Goal: Communication & Community: Ask a question

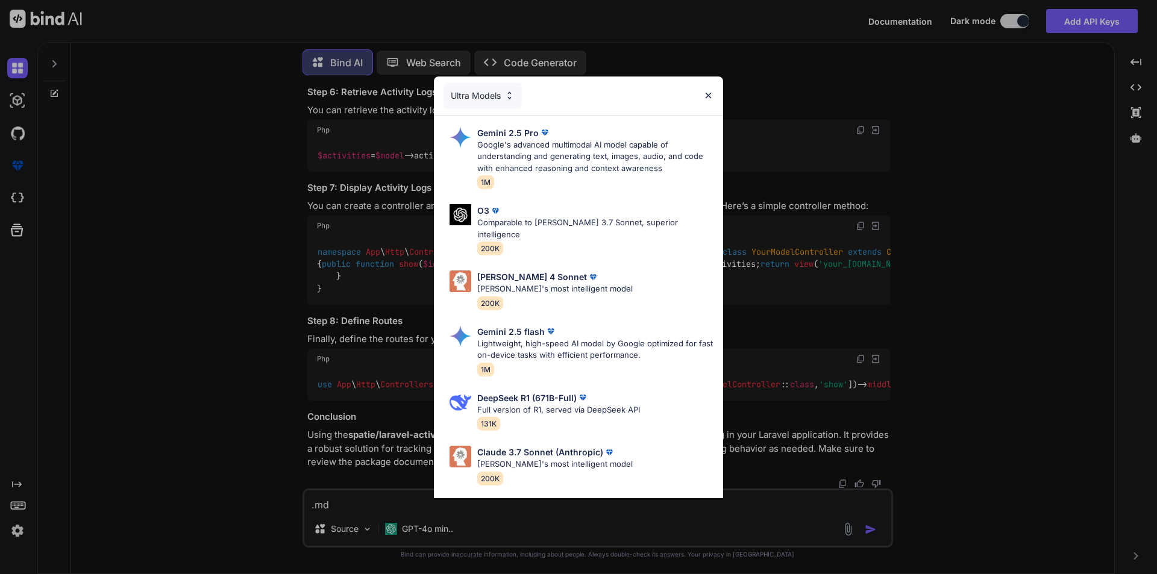
click at [216, 327] on div "Ultra Models Gemini 2.5 Pro Google's advanced multimodal AI model capable of un…" at bounding box center [578, 287] width 1157 height 574
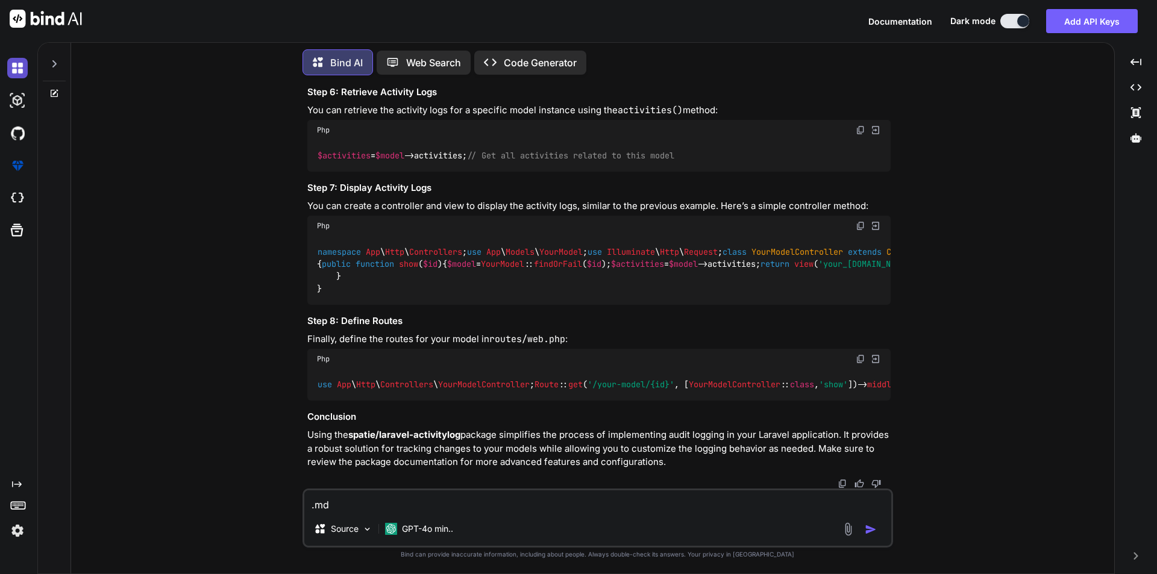
click at [20, 66] on img at bounding box center [17, 68] width 20 height 20
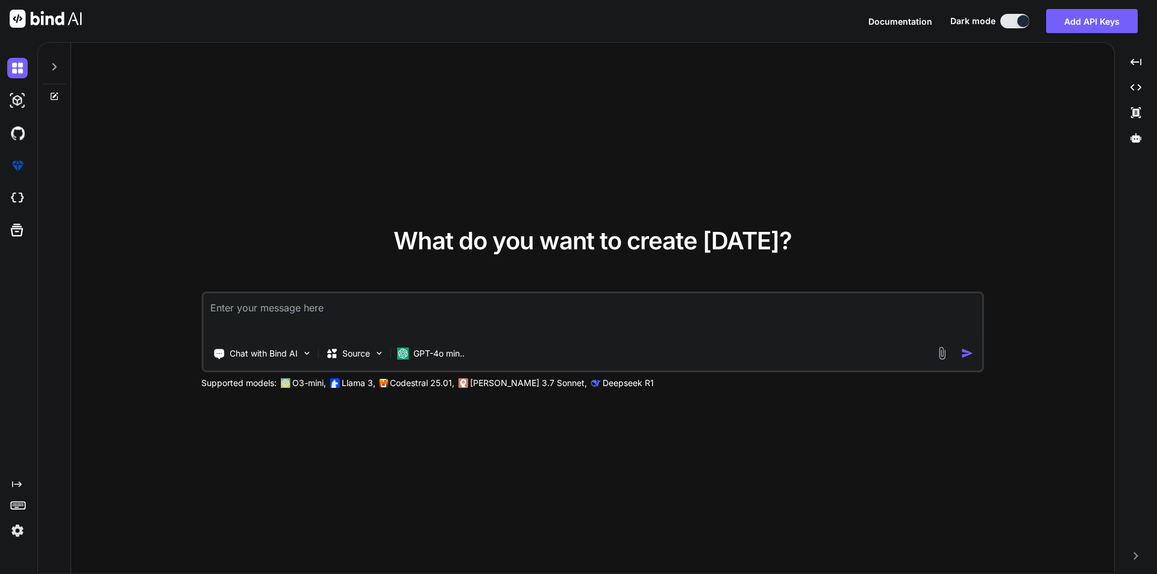
click at [257, 306] on textarea at bounding box center [592, 315] width 779 height 45
type textarea "x"
type textarea "Technology upgrade, Multilanguage Organize new statuses Associate New Policies …"
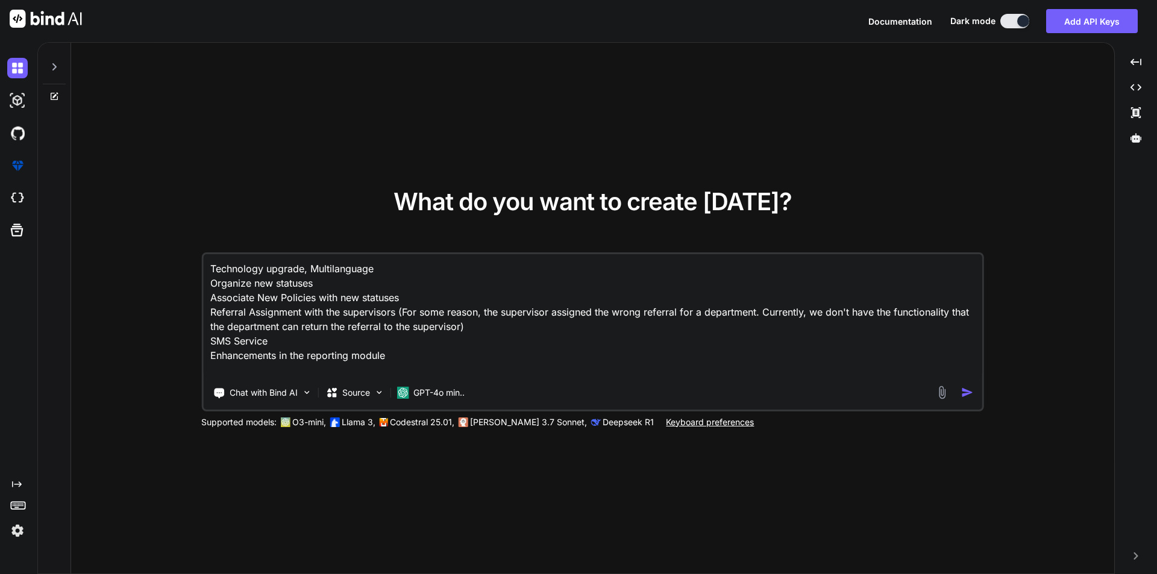
type textarea "x"
type textarea "Technology upgrade, Multilanguage Organize new statuses Associate New Policies …"
type textarea "x"
type textarea "Technology upgrade, Multilanguage Organize new statuses Associate New Policies …"
type textarea "x"
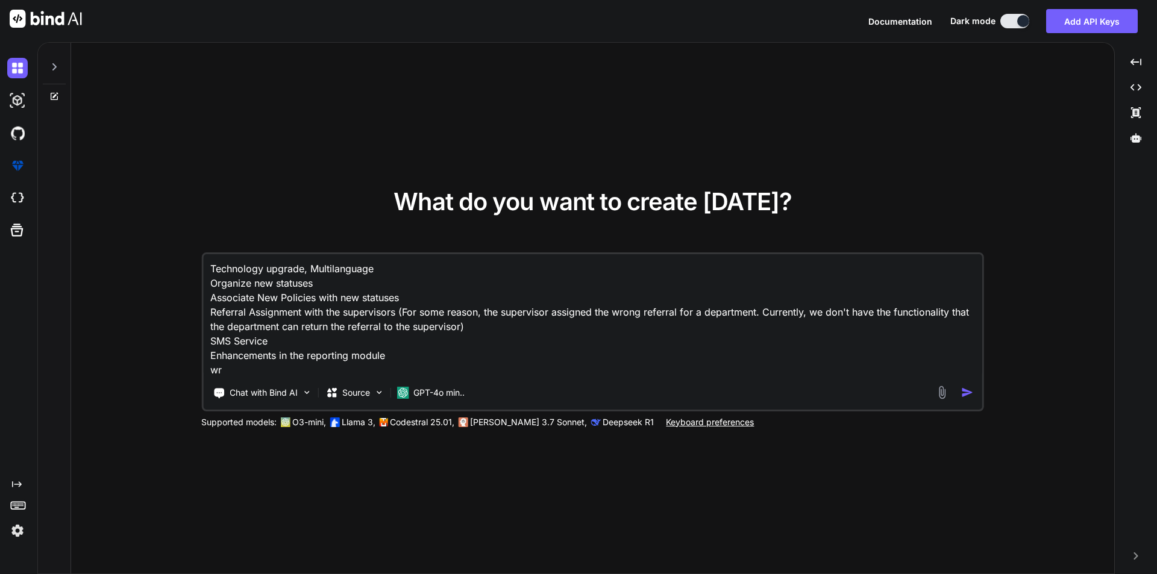
type textarea "Technology upgrade, Multilanguage Organize new statuses Associate New Policies …"
type textarea "x"
type textarea "Technology upgrade, Multilanguage Organize new statuses Associate New Policies …"
type textarea "x"
type textarea "Technology upgrade, Multilanguage Organize new statuses Associate New Policies …"
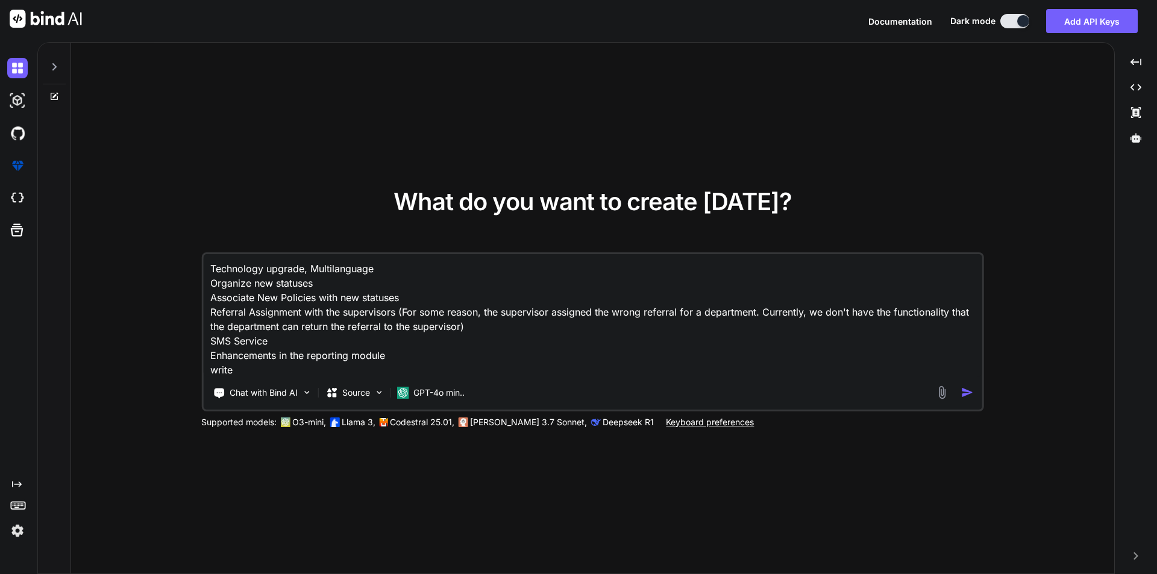
type textarea "x"
type textarea "Technology upgrade, Multilanguage Organize new statuses Associate New Policies …"
paste textarea "Any manual or criteria based searching process"
type textarea "x"
type textarea "Technology upgrade, Multilanguage Organize new statuses Associate New Policies …"
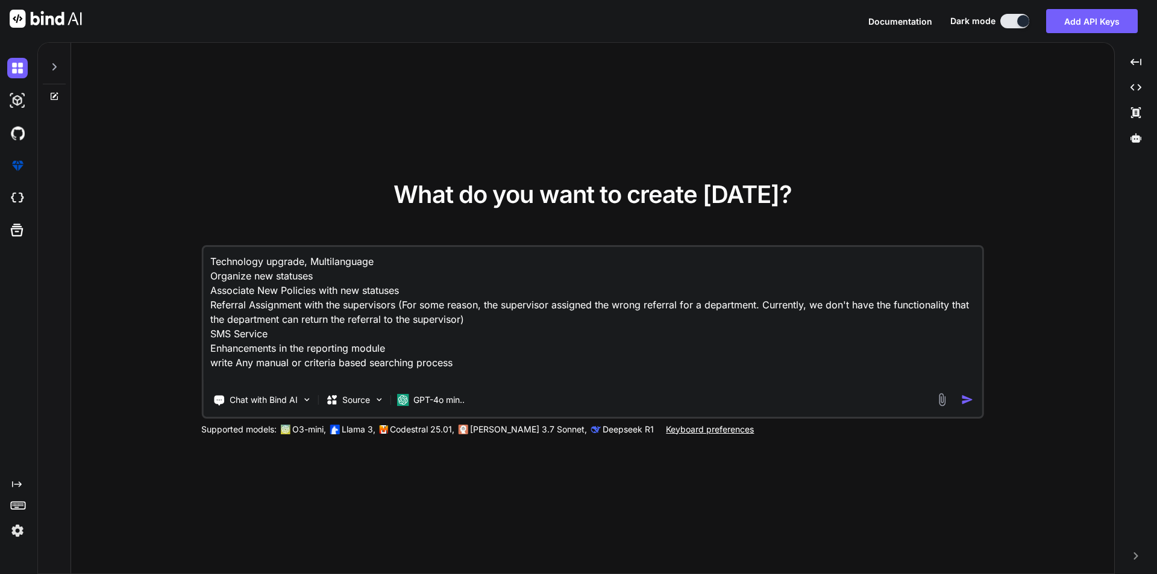
click at [463, 368] on textarea "Technology upgrade, Multilanguage Organize new statuses Associate New Policies …" at bounding box center [592, 315] width 779 height 137
type textarea "x"
type textarea "Technology upgrade, Multilanguage Organize new statuses Associate New Policies …"
type textarea "x"
type textarea "Technology upgrade, Multilanguage Organize new statuses Associate New Policies …"
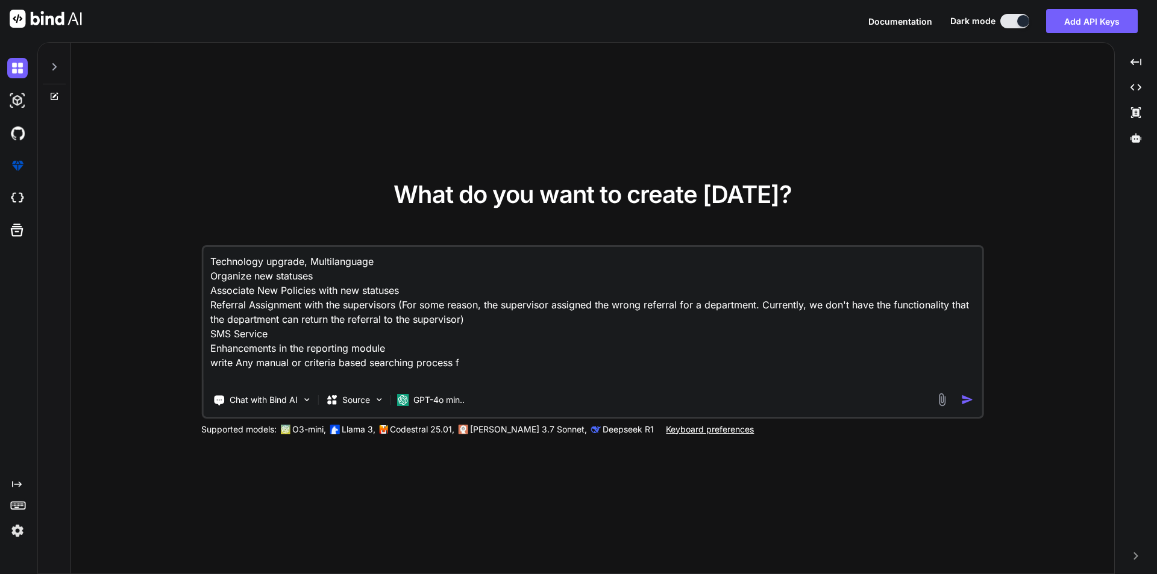
type textarea "x"
type textarea "Technology upgrade, Multilanguage Organize new statuses Associate New Policies …"
type textarea "x"
type textarea "Technology upgrade, Multilanguage Organize new statuses Associate New Policies …"
type textarea "x"
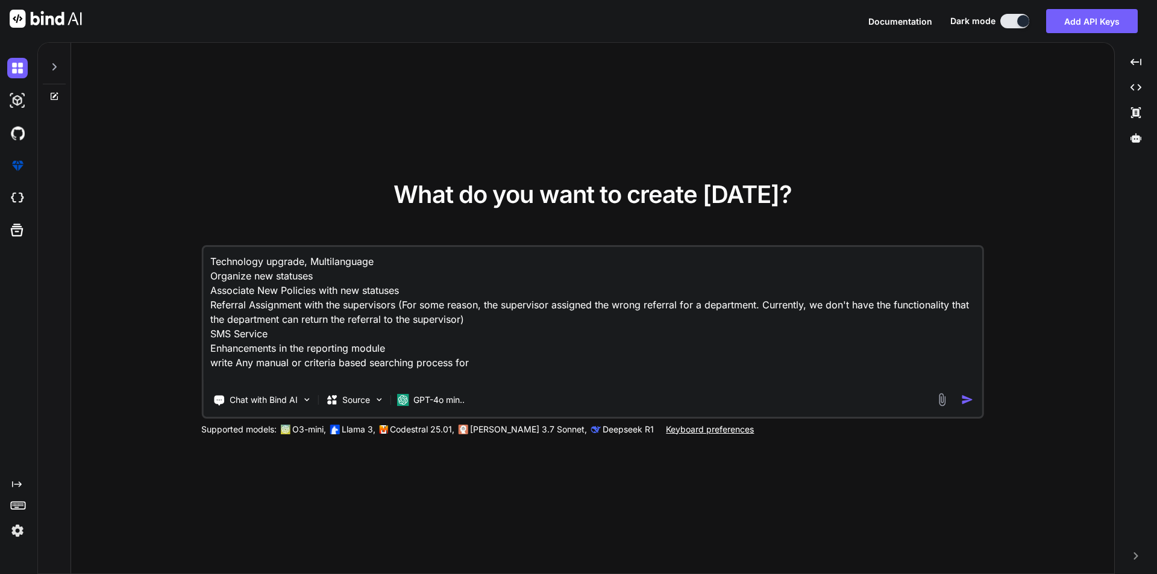
type textarea "Technology upgrade, Multilanguage Organize new statuses Associate New Policies …"
type textarea "x"
type textarea "Technology upgrade, Multilanguage Organize new statuses Associate New Policies …"
type textarea "x"
type textarea "Technology upgrade, Multilanguage Organize new statuses Associate New Policies …"
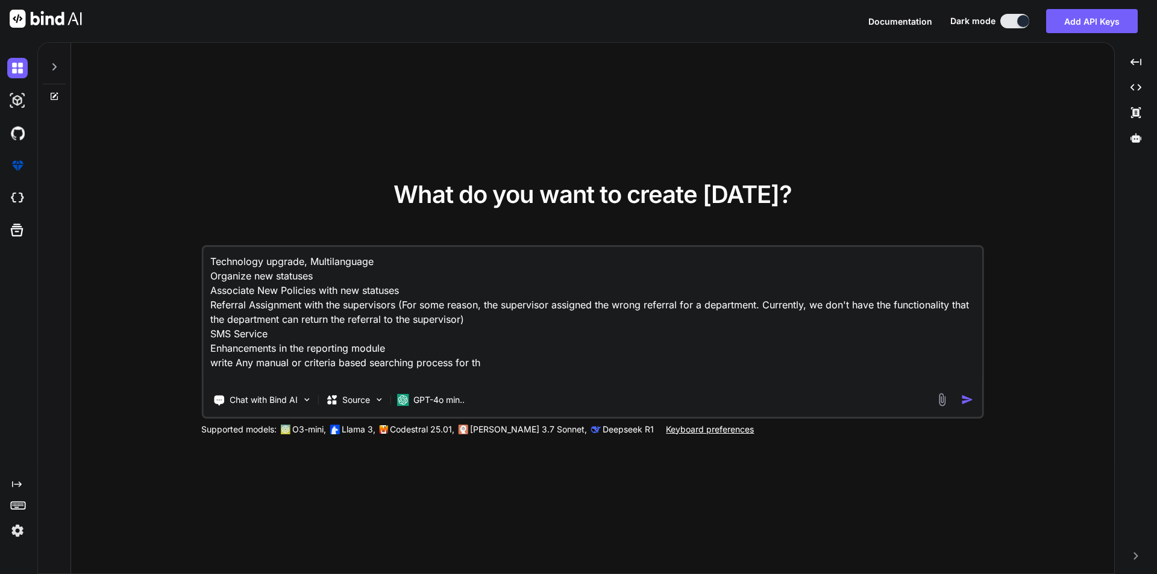
type textarea "x"
type textarea "Technology upgrade, Multilanguage Organize new statuses Associate New Policies …"
type textarea "x"
type textarea "Technology upgrade, Multilanguage Organize new statuses Associate New Policies …"
type textarea "x"
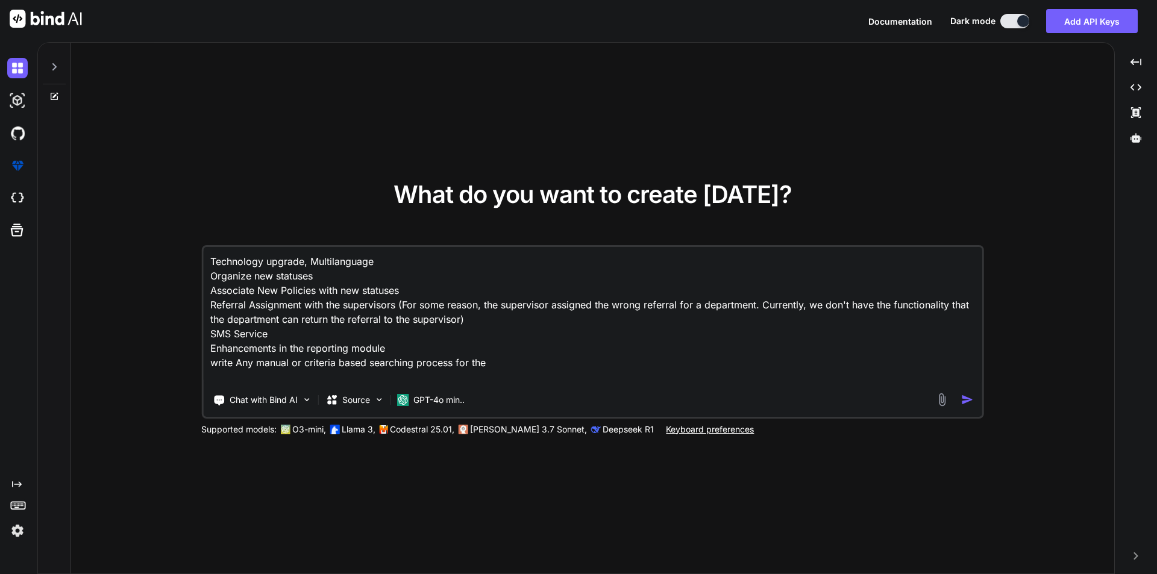
type textarea "Technology upgrade, Multilanguage Organize new statuses Associate New Policies …"
type textarea "x"
type textarea "Technology upgrade, Multilanguage Organize new statuses Associate New Policies …"
type textarea "x"
type textarea "Technology upgrade, Multilanguage Organize new statuses Associate New Policies …"
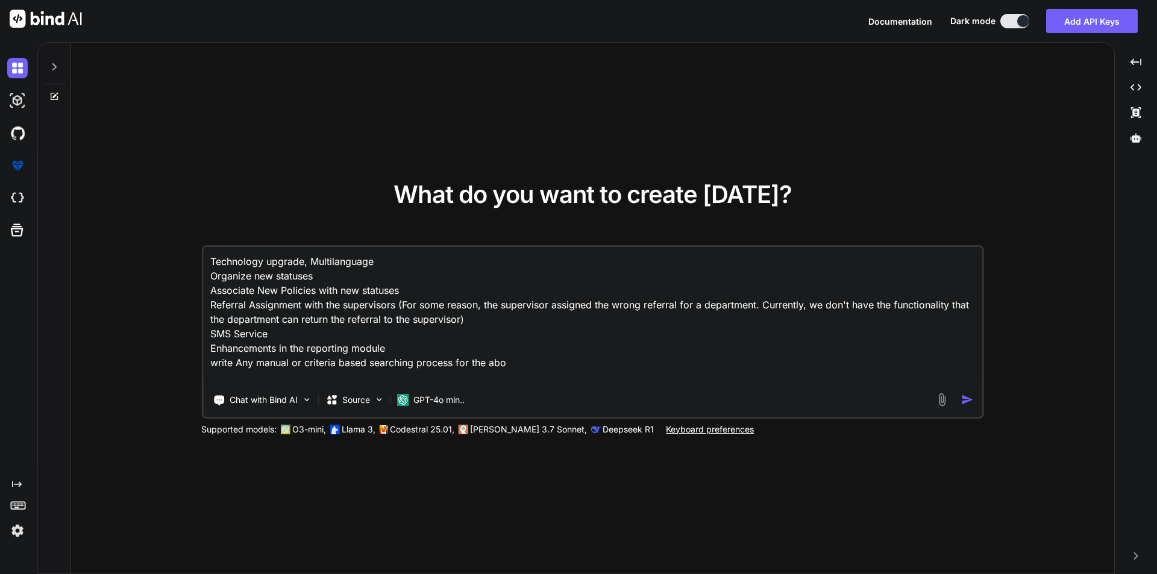
type textarea "x"
type textarea "Technology upgrade, Multilanguage Organize new statuses Associate New Policies …"
type textarea "x"
type textarea "Technology upgrade, Multilanguage Organize new statuses Associate New Policies …"
type textarea "x"
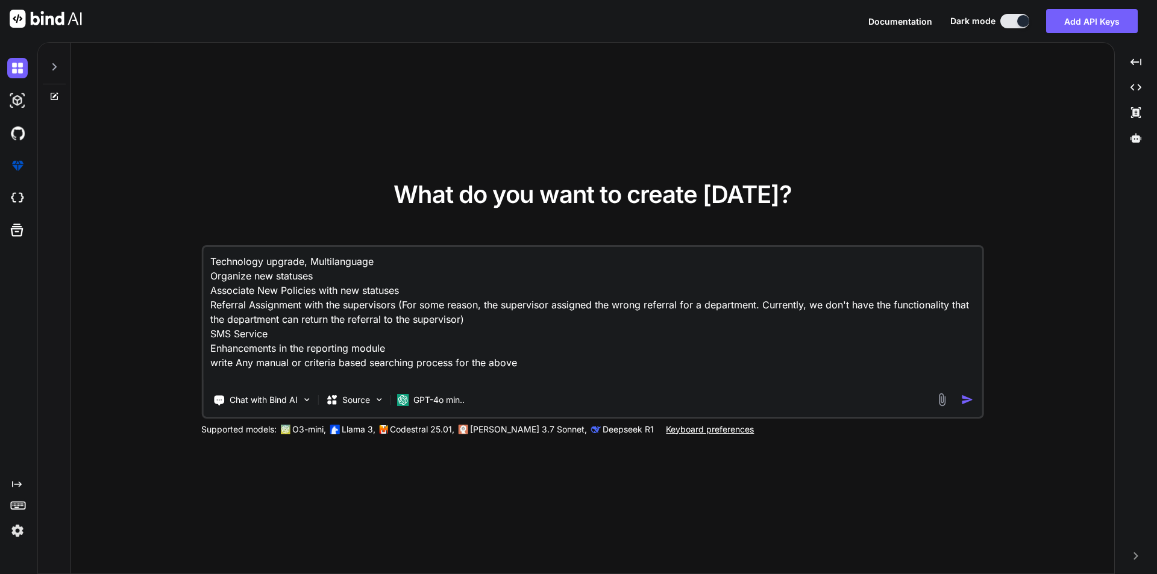
type textarea "Technology upgrade, Multilanguage Organize new statuses Associate New Policies …"
type textarea "x"
type textarea "Technology upgrade, Multilanguage Organize new statuses Associate New Policies …"
type textarea "x"
type textarea "Technology upgrade, Multilanguage Organize new statuses Associate New Policies …"
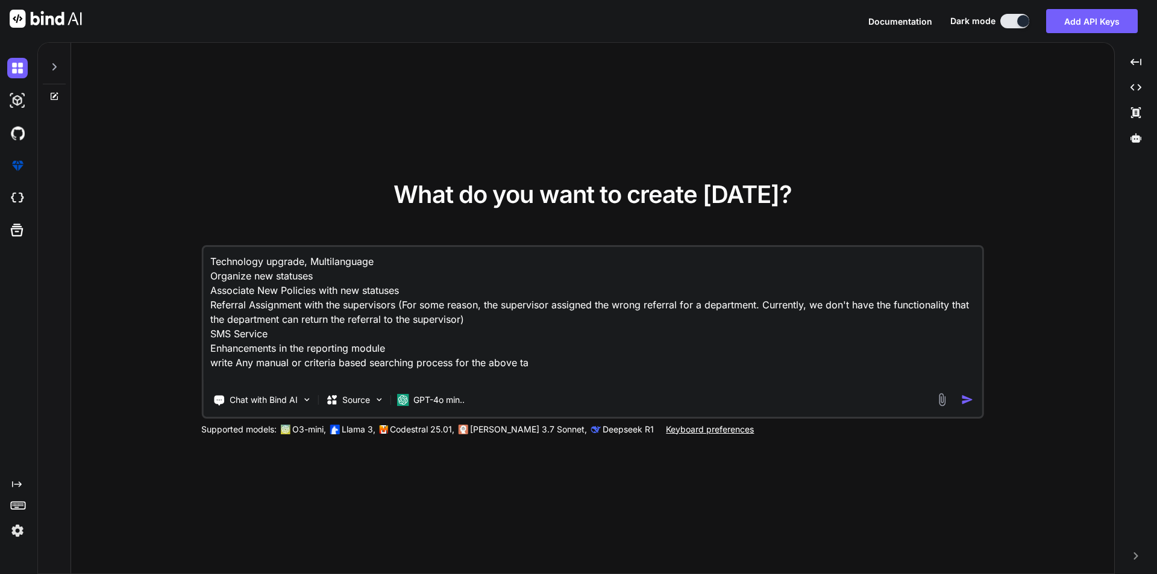
type textarea "x"
type textarea "Technology upgrade, Multilanguage Organize new statuses Associate New Policies …"
type textarea "x"
type textarea "Technology upgrade, Multilanguage Organize new statuses Associate New Policies …"
type textarea "x"
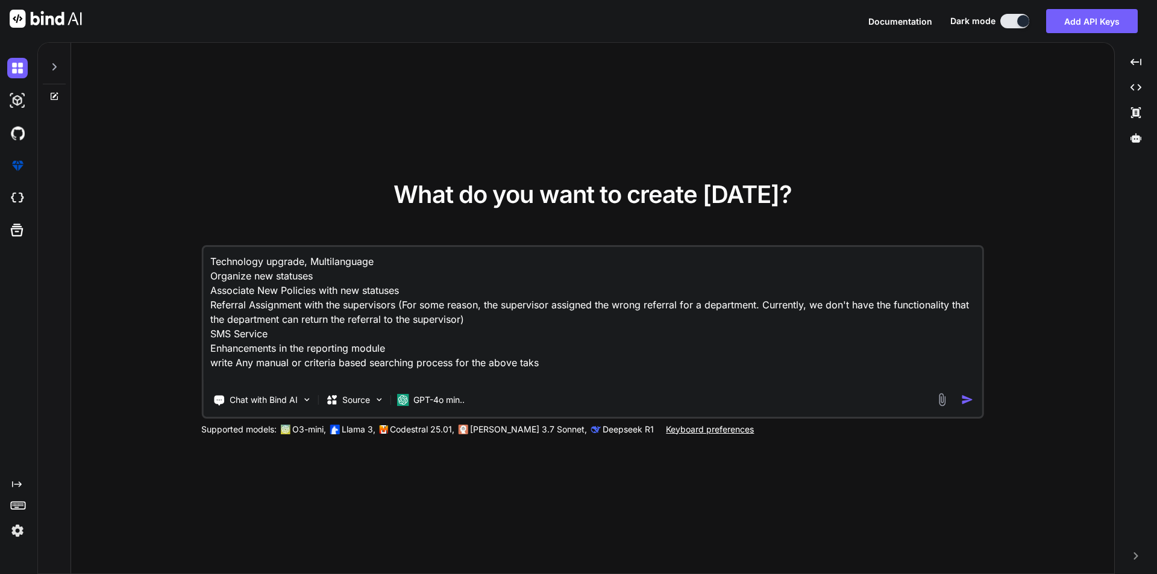
type textarea "Technology upgrade, Multilanguage Organize new statuses Associate New Policies …"
type textarea "x"
type textarea "Technology upgrade, Multilanguage Organize new statuses Associate New Policies …"
type textarea "x"
type textarea "Technology upgrade, Multilanguage Organize new statuses Associate New Policies …"
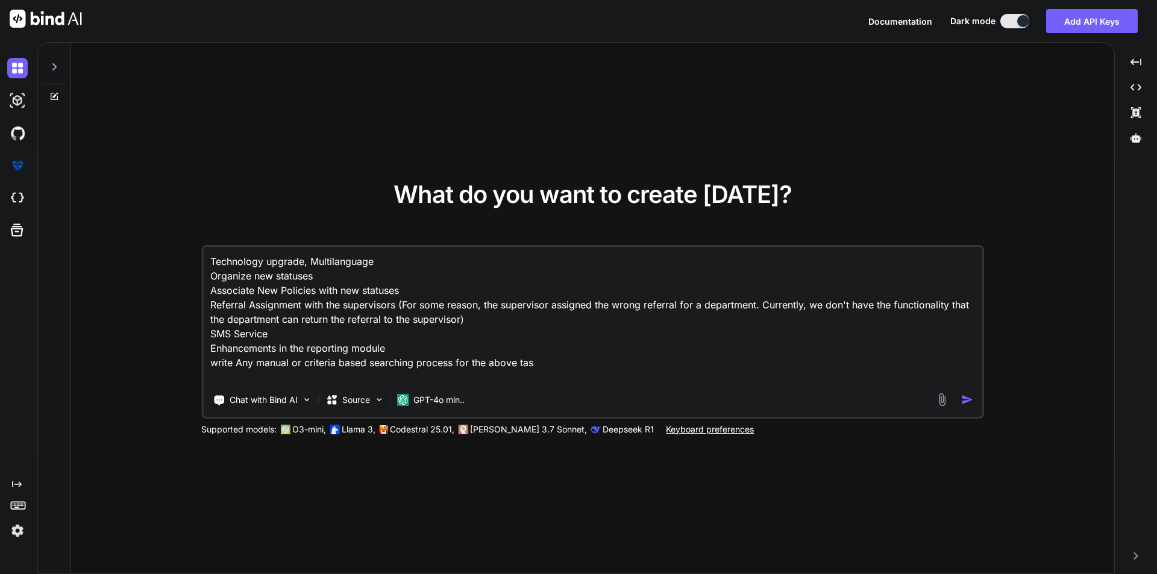
type textarea "x"
type textarea "Technology upgrade, Multilanguage Organize new statuses Associate New Policies …"
type textarea "x"
type textarea "Technology upgrade, Multilanguage Organize new statuses Associate New Policies …"
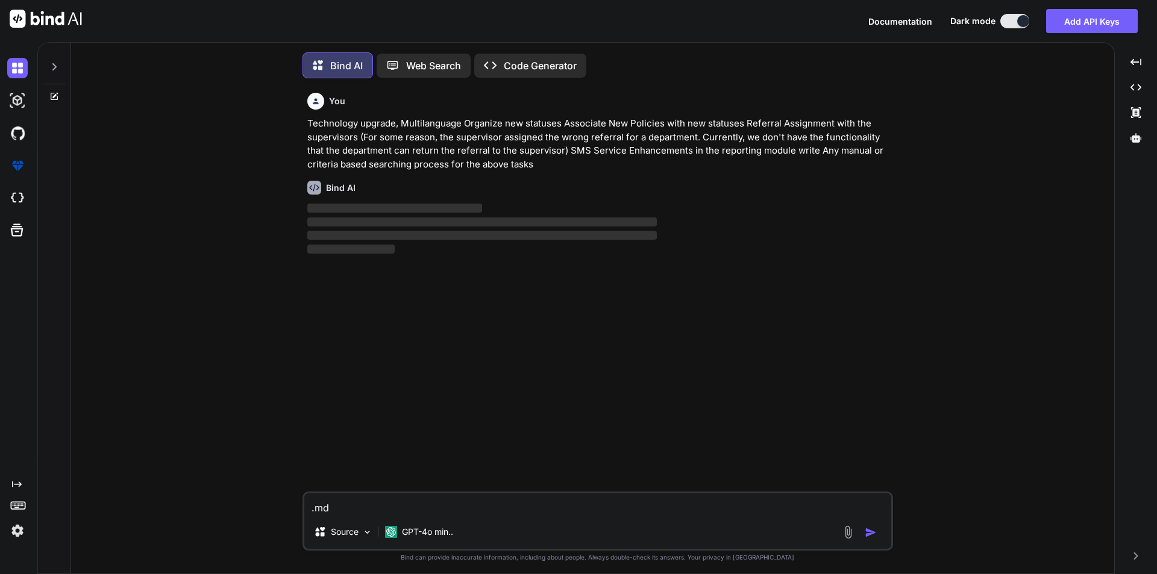
scroll to position [6, 0]
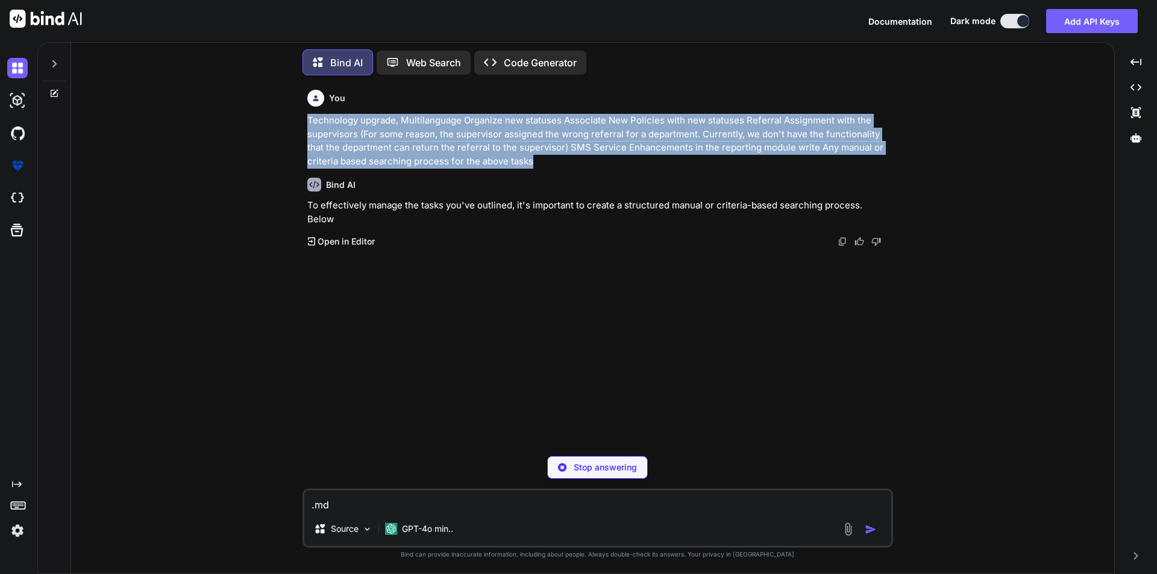
drag, startPoint x: 415, startPoint y: 134, endPoint x: 307, endPoint y: 122, distance: 109.2
click at [307, 122] on p "Technology upgrade, Multilanguage Organize new statuses Associate New Policies …" at bounding box center [598, 141] width 583 height 54
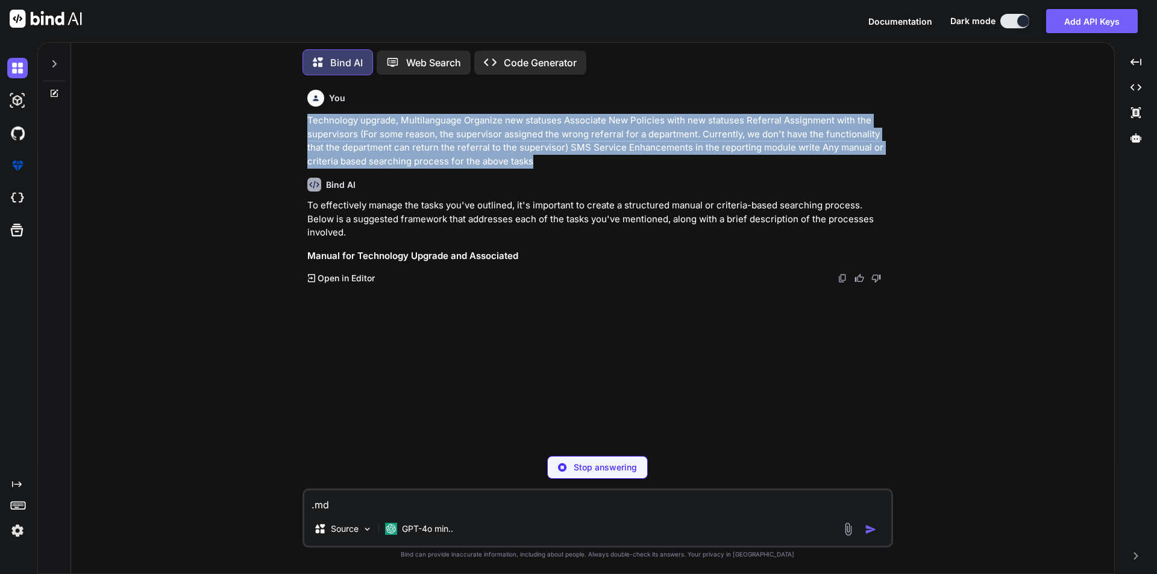
copy p "Technology upgrade, Multilanguage Organize new statuses Associate New Policies …"
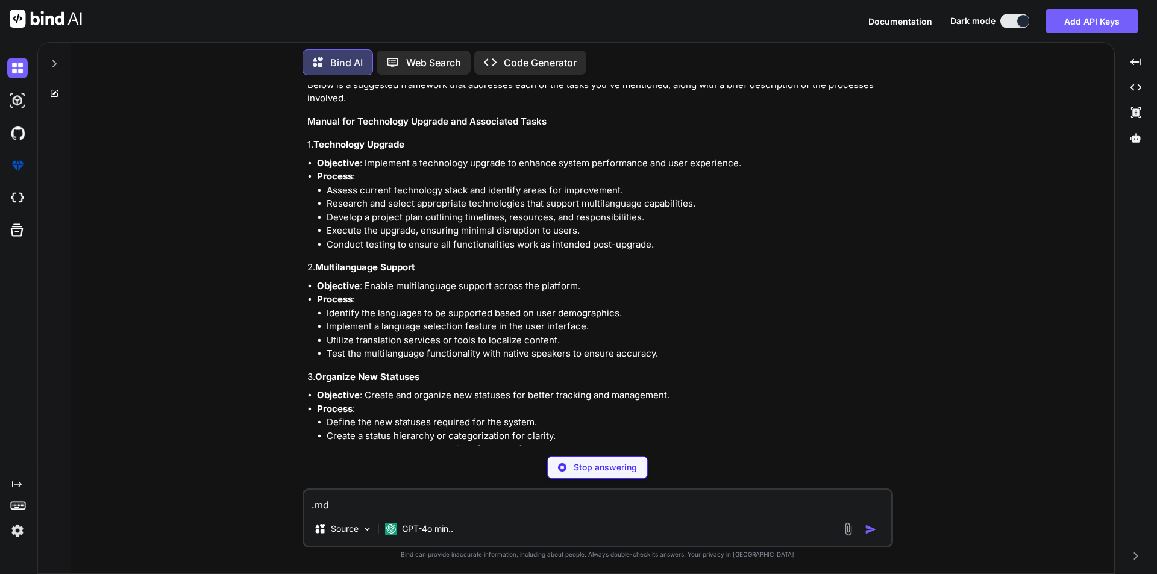
scroll to position [152, 0]
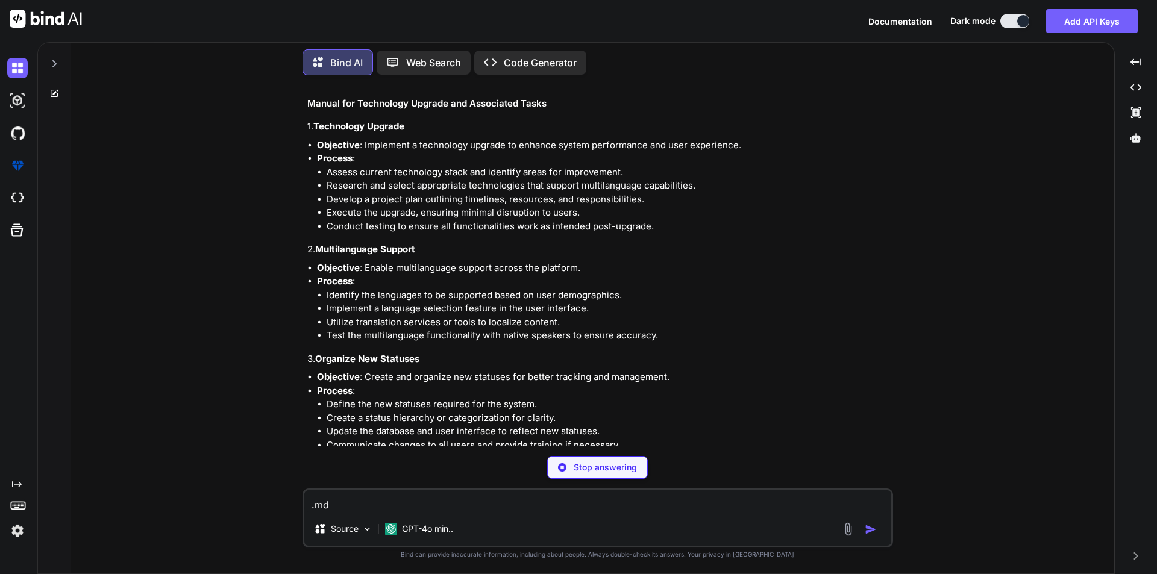
drag, startPoint x: 375, startPoint y: 504, endPoint x: 275, endPoint y: 498, distance: 100.9
click at [275, 498] on div "You Technology upgrade, Multilanguage Organize new statuses Associate New Polic…" at bounding box center [597, 329] width 1033 height 489
type textarea "x"
type textarea "w"
type textarea "x"
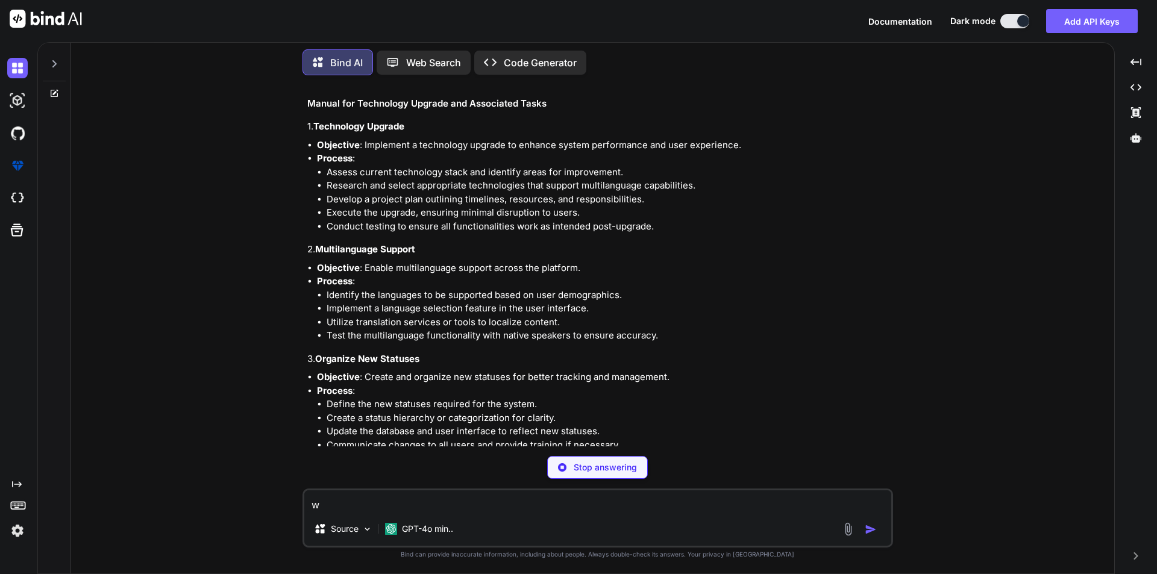
type textarea "wr"
type textarea "x"
type textarea "wri"
type textarea "x"
type textarea "writ"
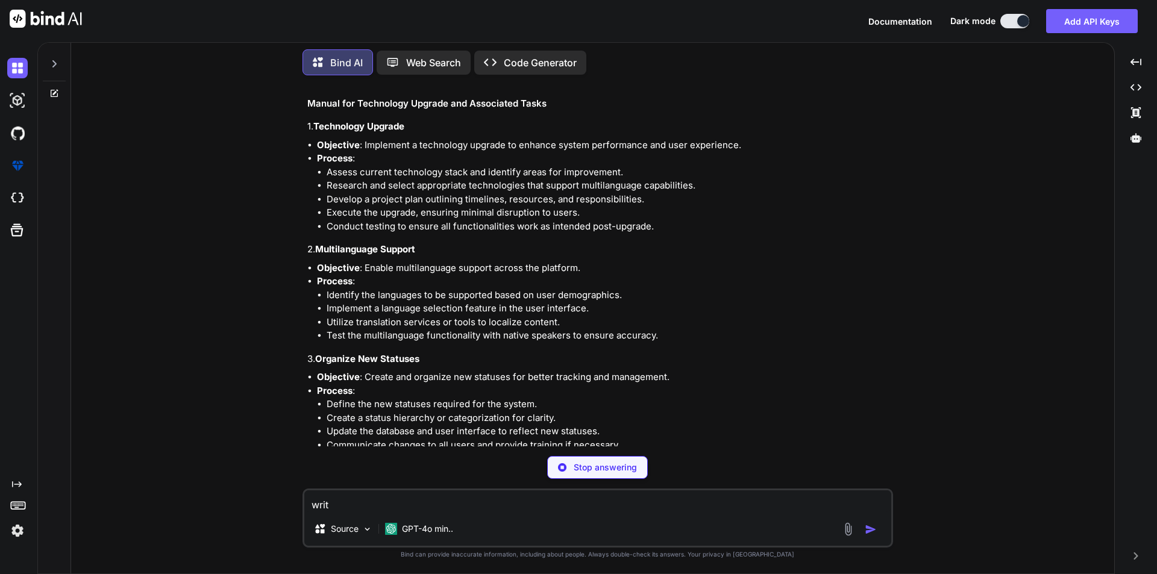
type textarea "x"
type textarea "write"
type textarea "x"
type textarea "write"
type textarea "x"
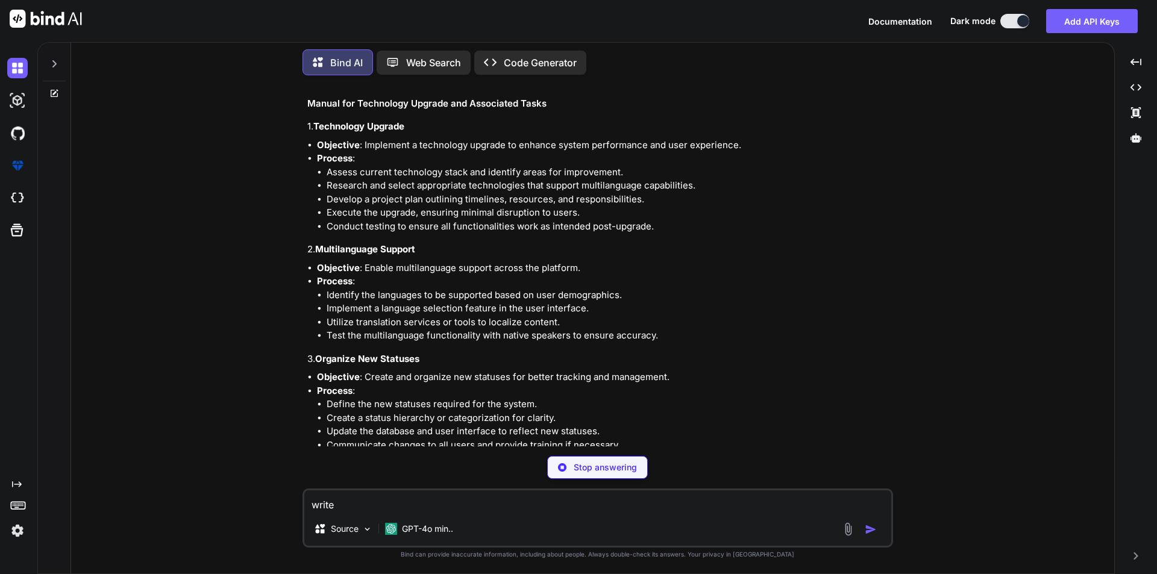
type textarea "write i"
type textarea "x"
type textarea "write in"
type textarea "x"
type textarea "write in"
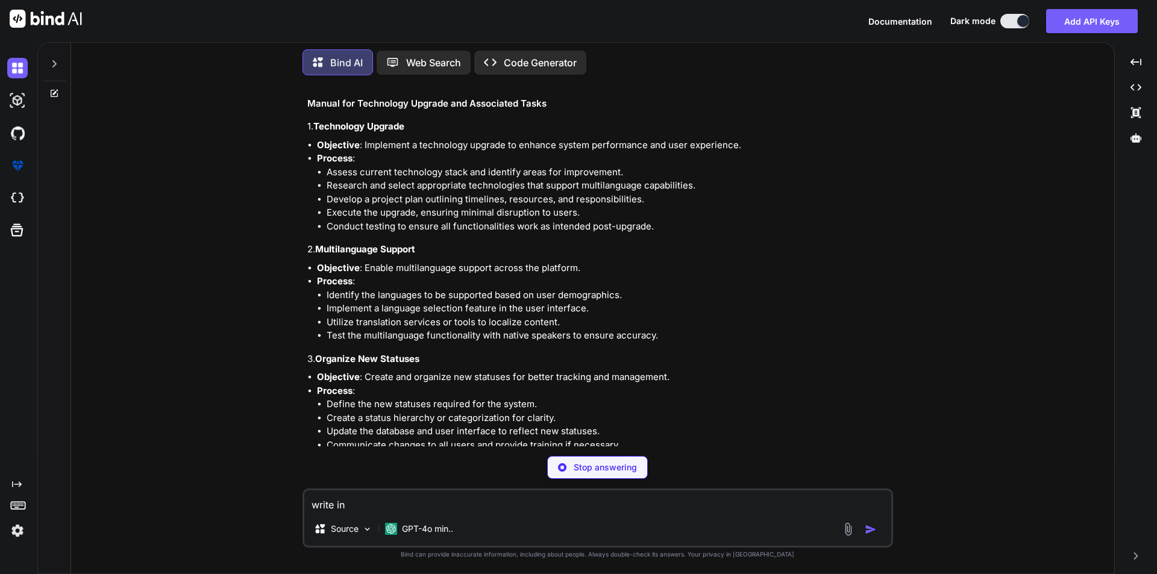
type textarea "x"
type textarea "write in s"
type textarea "x"
type textarea "write in si"
type textarea "x"
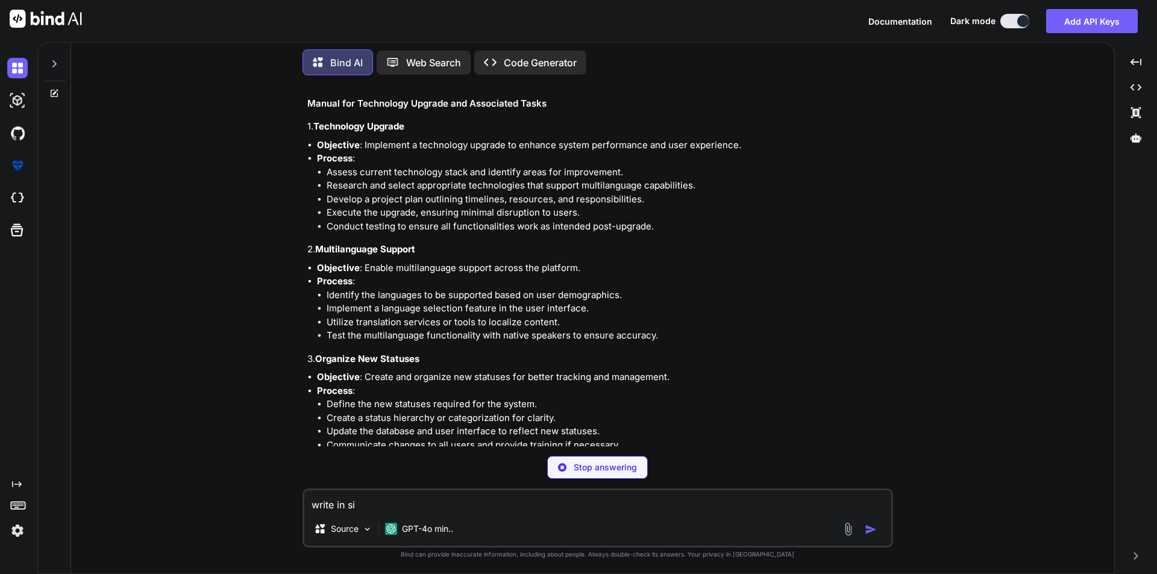
type textarea "write in sin"
type textarea "x"
type textarea "write in sing"
type textarea "x"
type textarea "write in singl"
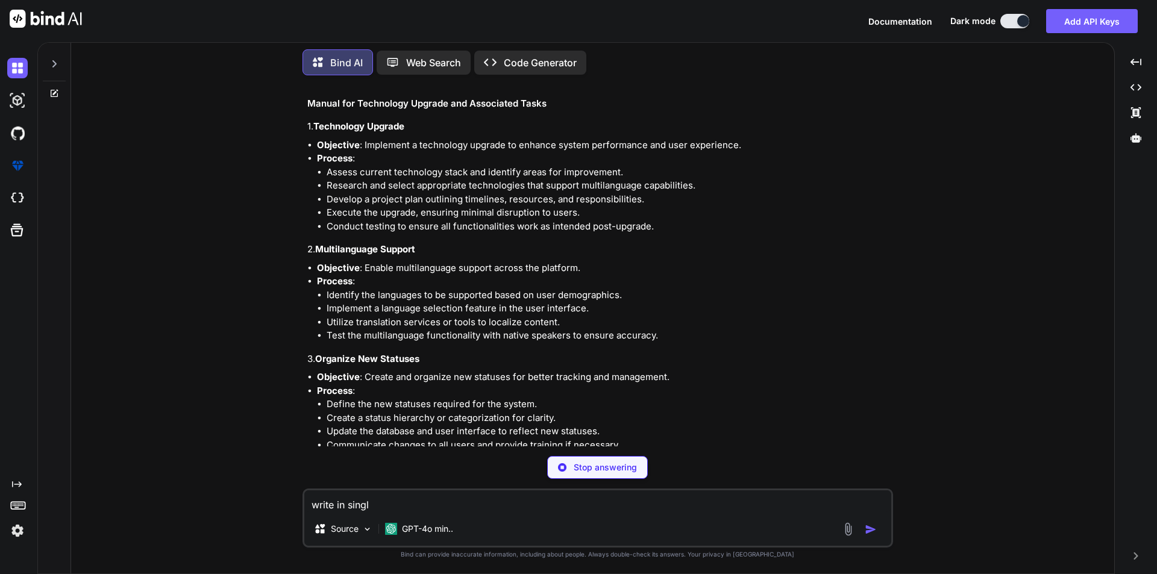
type textarea "x"
type textarea "write in single"
type textarea "x"
type textarea "write in single"
type textarea "x"
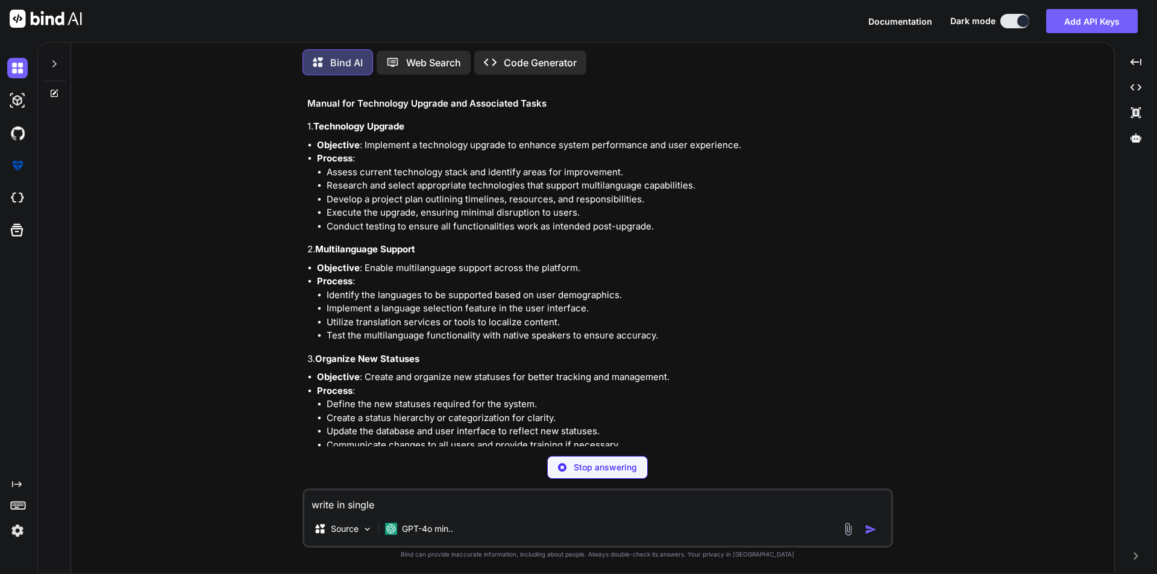
type textarea "write in single l"
type textarea "x"
type textarea "write in single li"
type textarea "x"
type textarea "write in single lin"
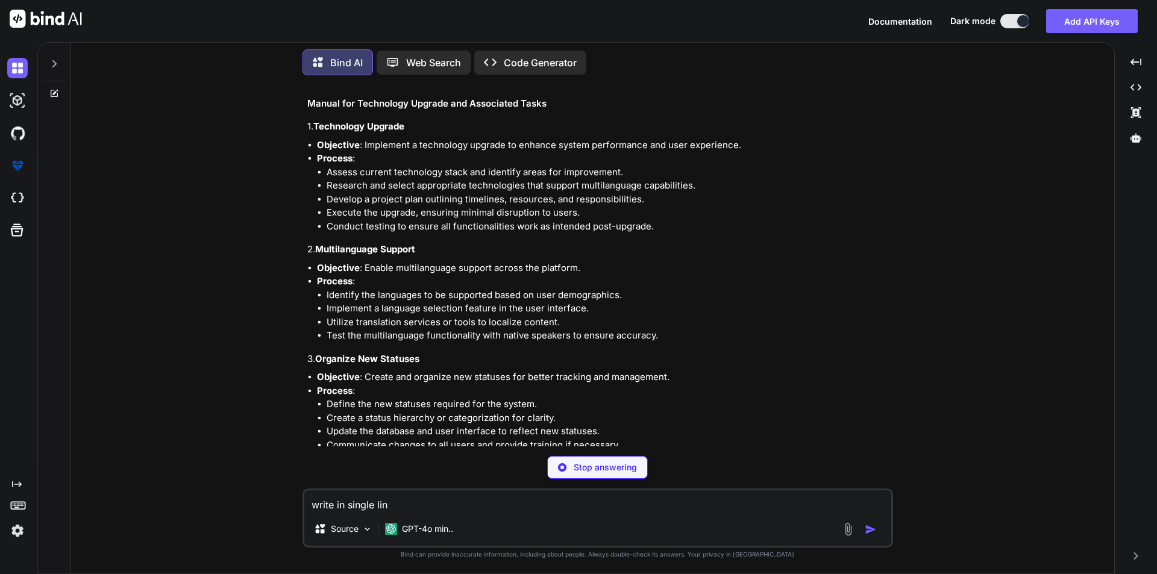
type textarea "x"
type textarea "write in single line"
type textarea "x"
type textarea "write in single line"
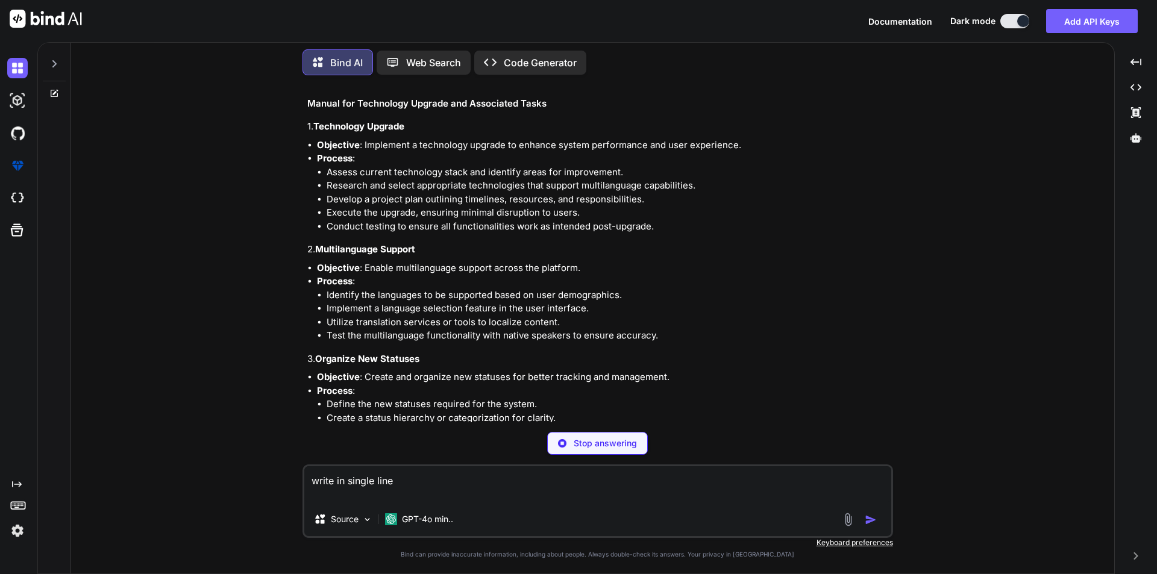
type textarea "x"
type textarea "write in single line"
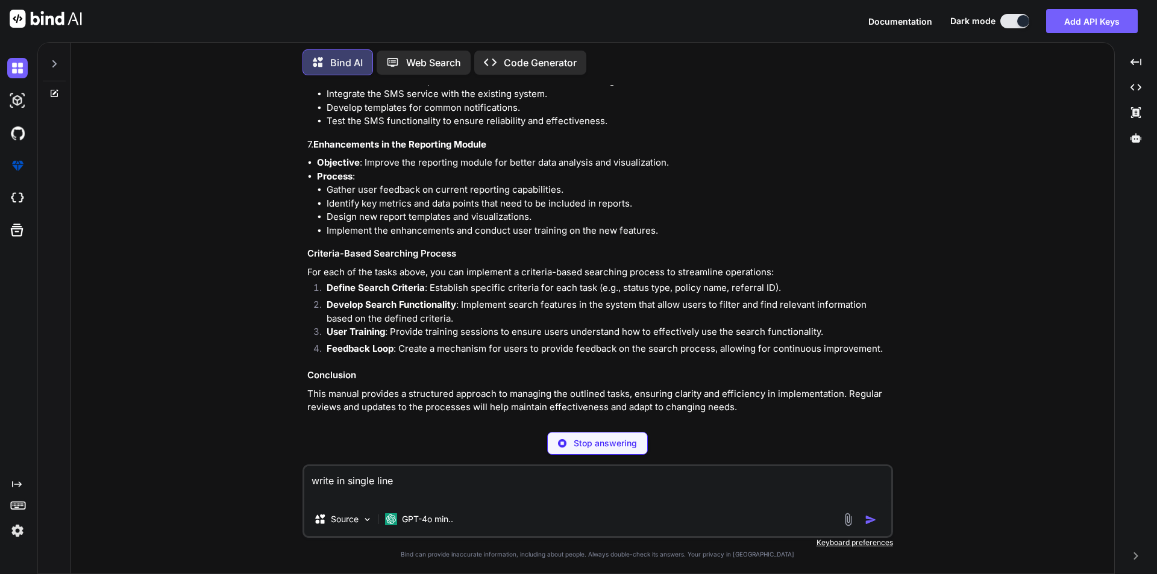
scroll to position [762, 0]
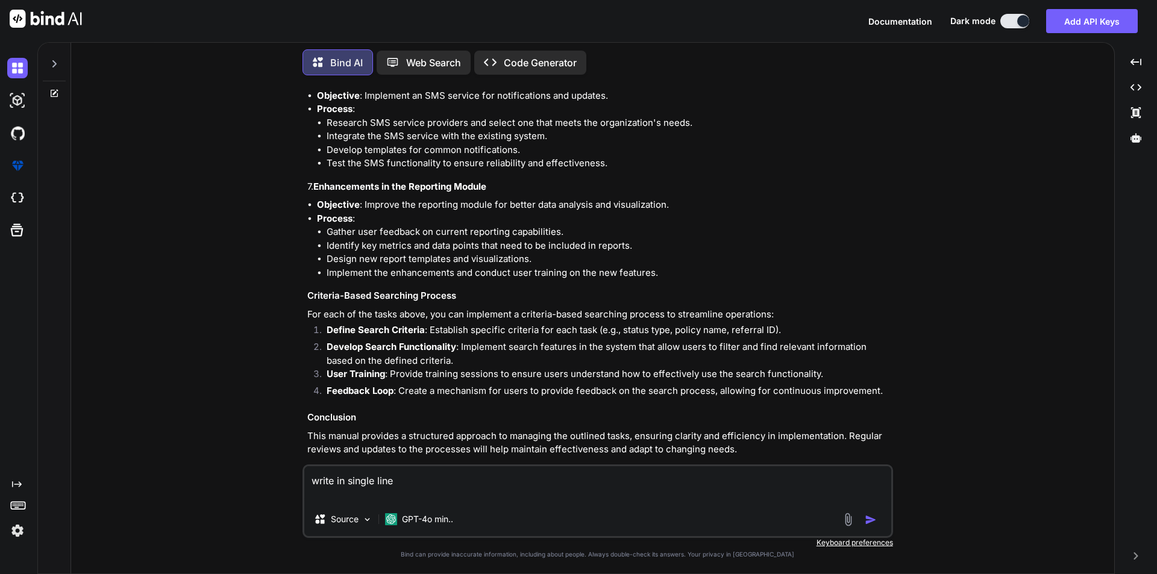
click at [444, 481] on textarea "write in single line" at bounding box center [597, 484] width 587 height 36
click at [870, 518] on img "button" at bounding box center [871, 520] width 12 height 12
type textarea "x"
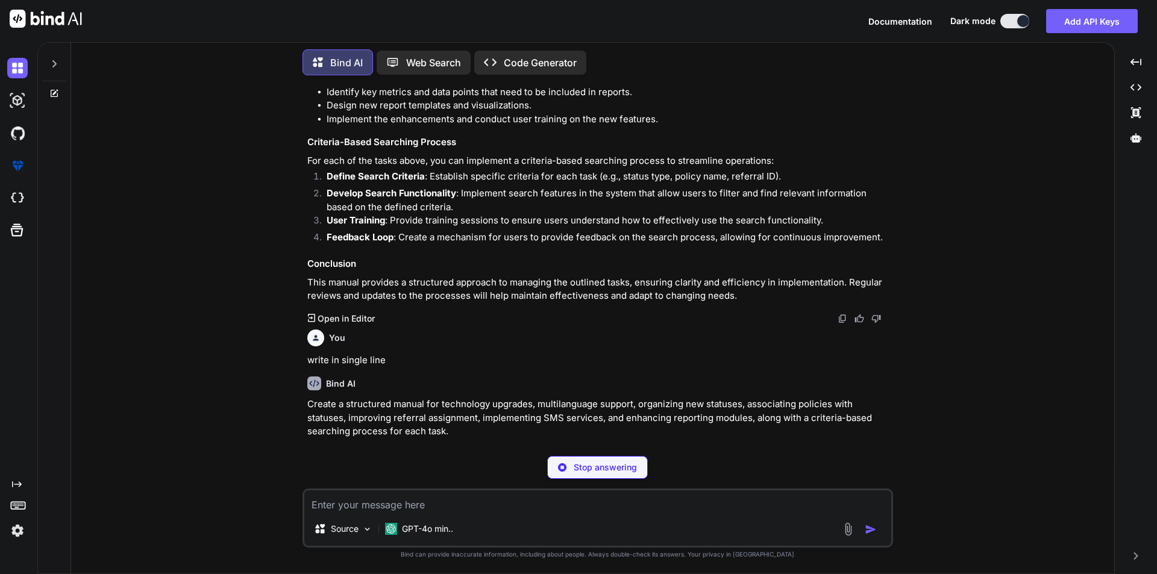
scroll to position [874, 0]
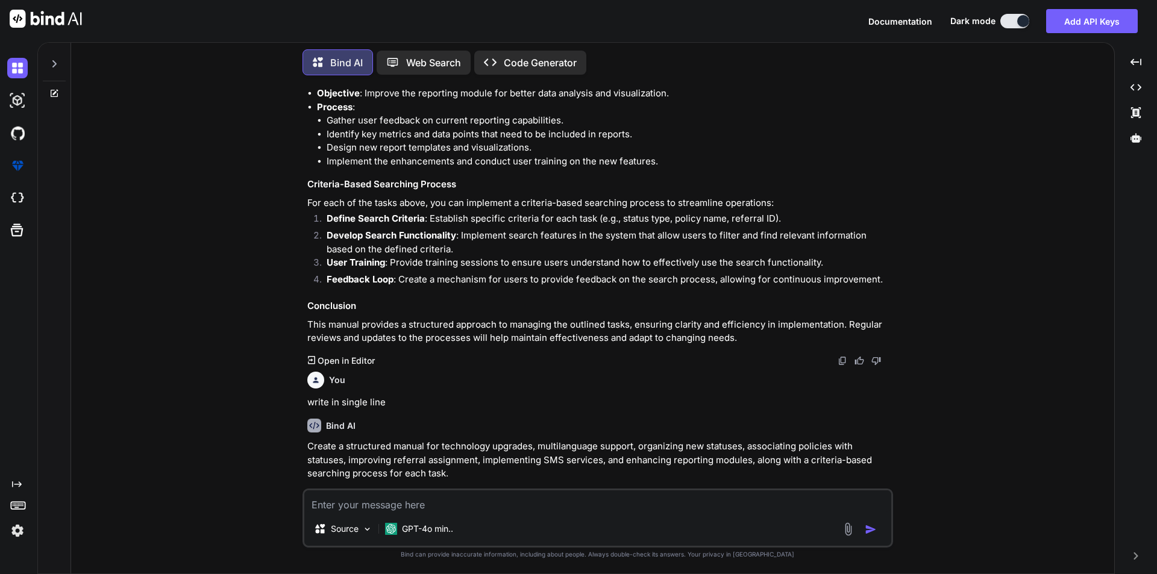
click at [409, 503] on textarea at bounding box center [597, 502] width 587 height 22
type textarea "x"
type textarea "w"
type textarea "x"
type textarea "wr"
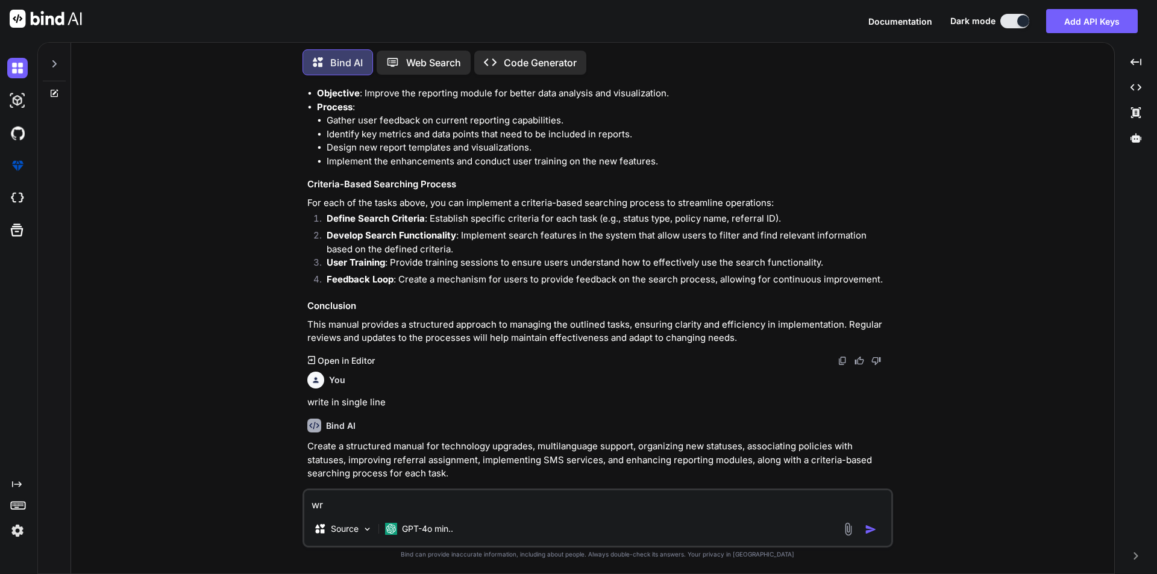
type textarea "x"
type textarea "wri"
type textarea "x"
type textarea "writ"
type textarea "x"
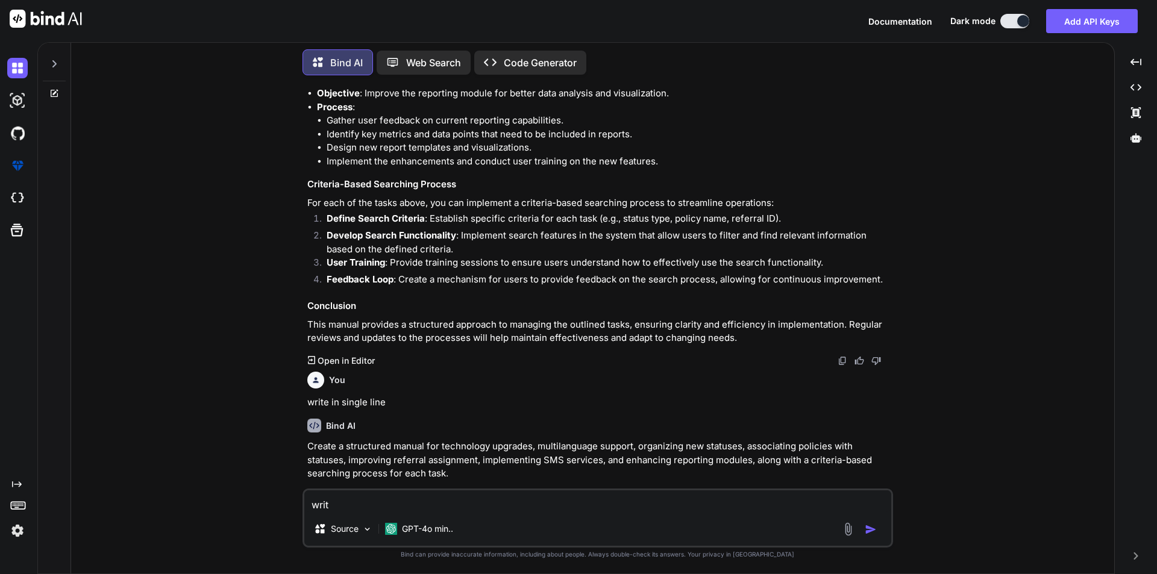
type textarea "write"
type textarea "x"
type textarea "write"
type textarea "x"
type textarea "write a"
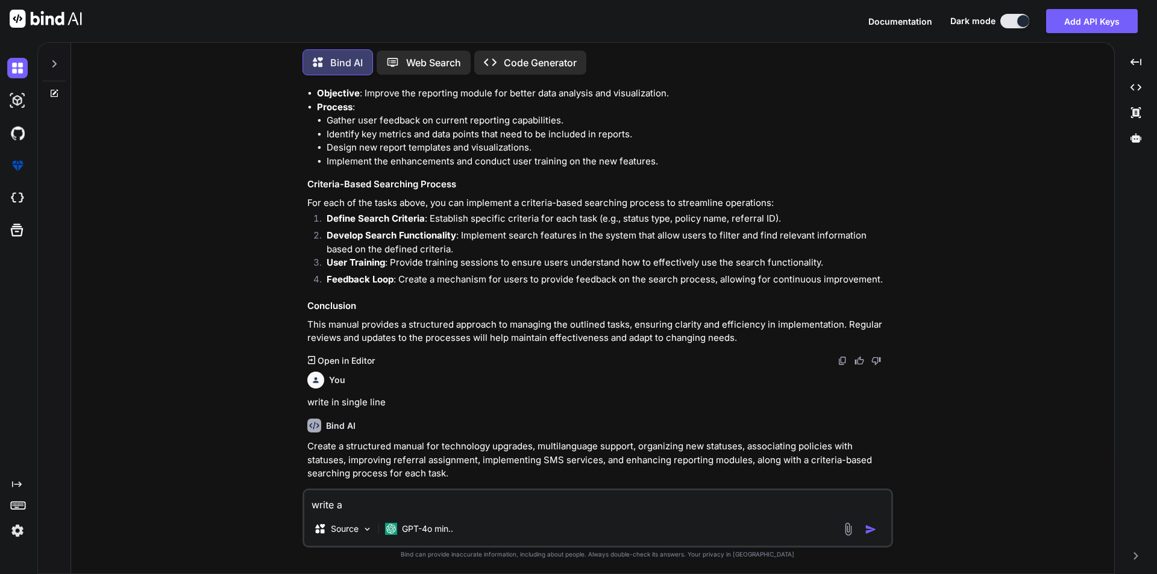
type textarea "x"
type textarea "write a"
type textarea "x"
type textarea "write a s"
type textarea "x"
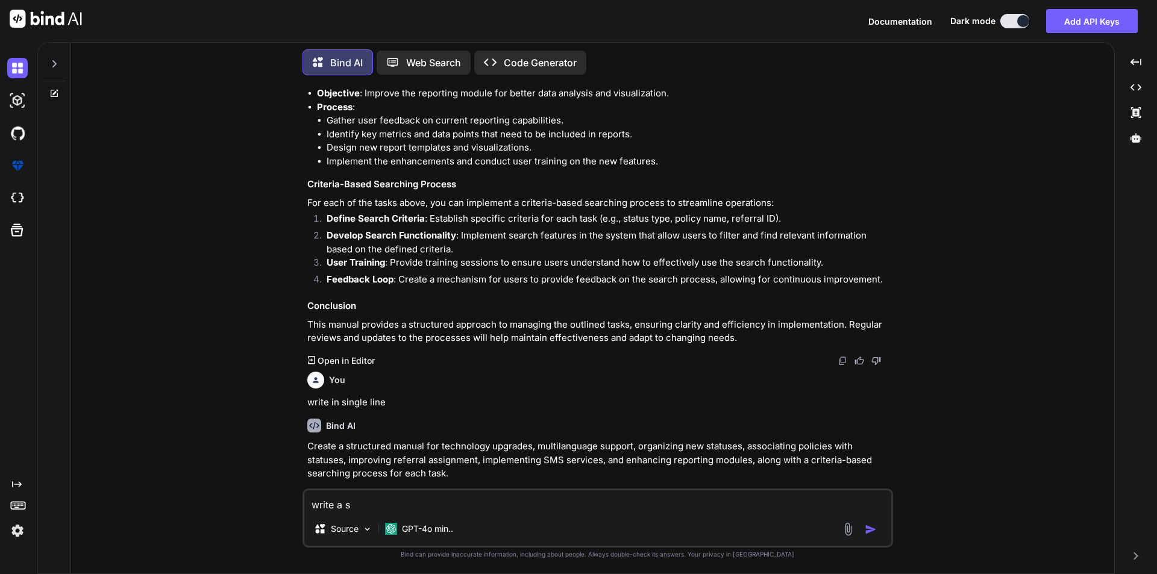
type textarea "write a su"
type textarea "x"
type textarea "write a sub"
type textarea "x"
type textarea "write a subj"
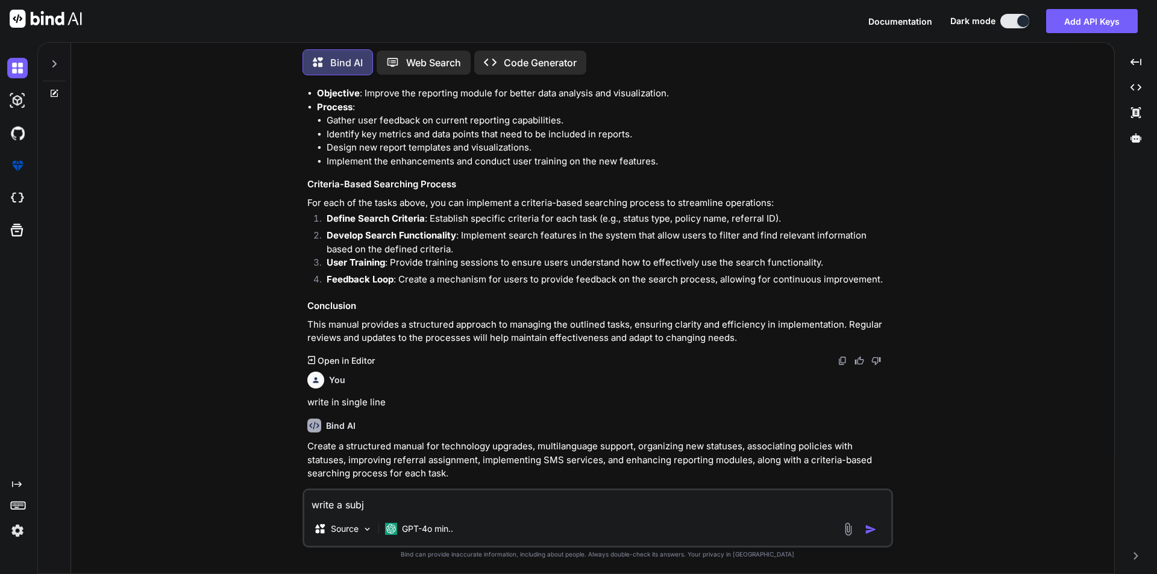
type textarea "x"
type textarea "write a subje"
type textarea "x"
type textarea "write a subjec"
type textarea "x"
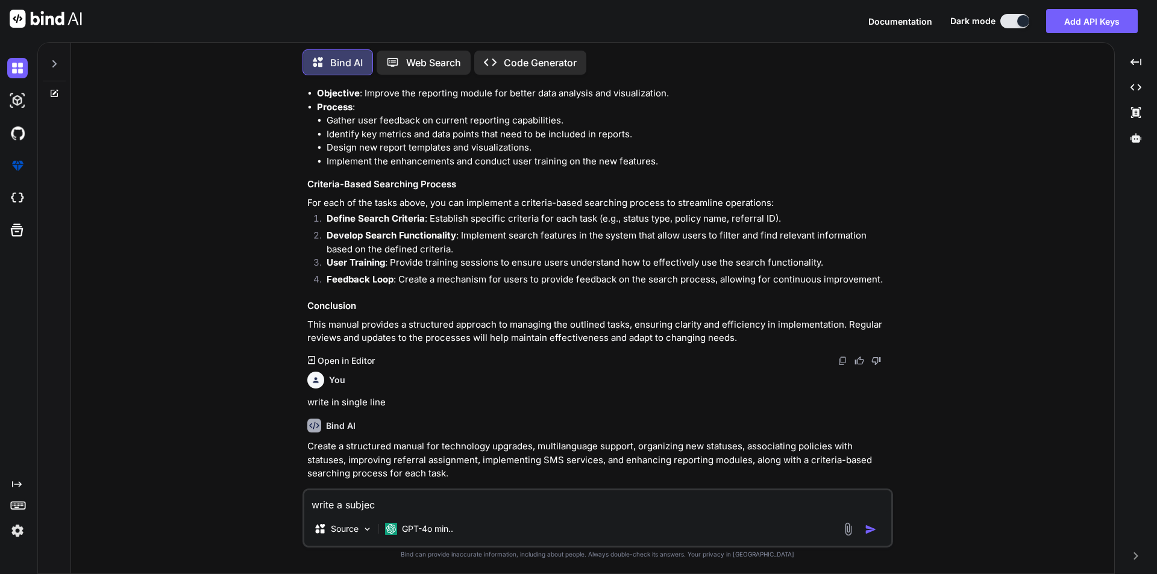
type textarea "write a subject"
type textarea "x"
type textarea "write a subject"
type textarea "x"
type textarea "write a subject l"
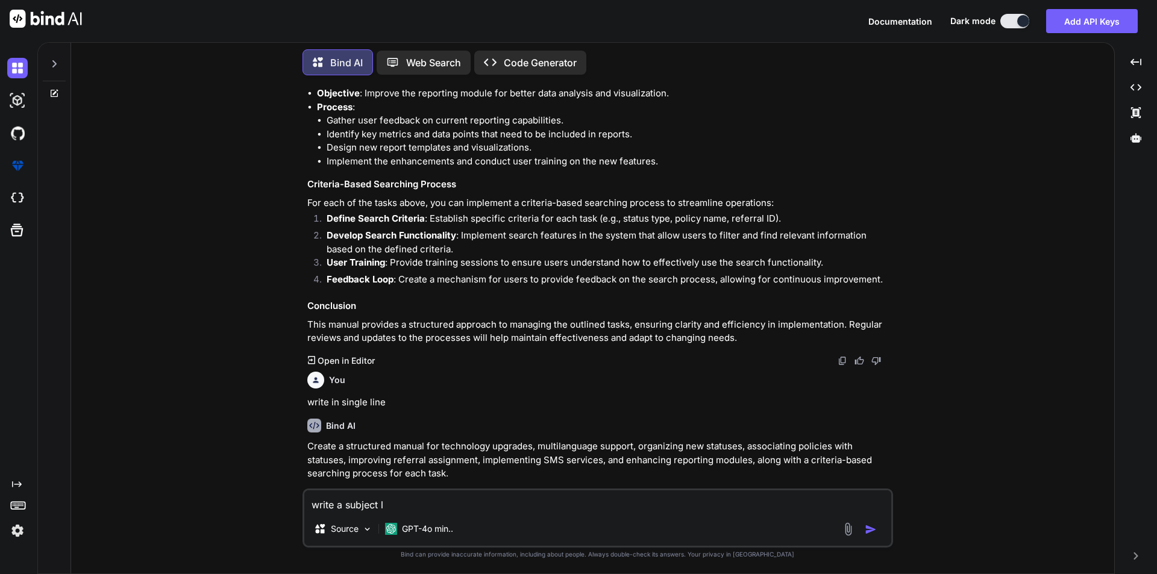
type textarea "x"
type textarea "write a subject li"
type textarea "x"
type textarea "write a subject [PERSON_NAME]"
type textarea "x"
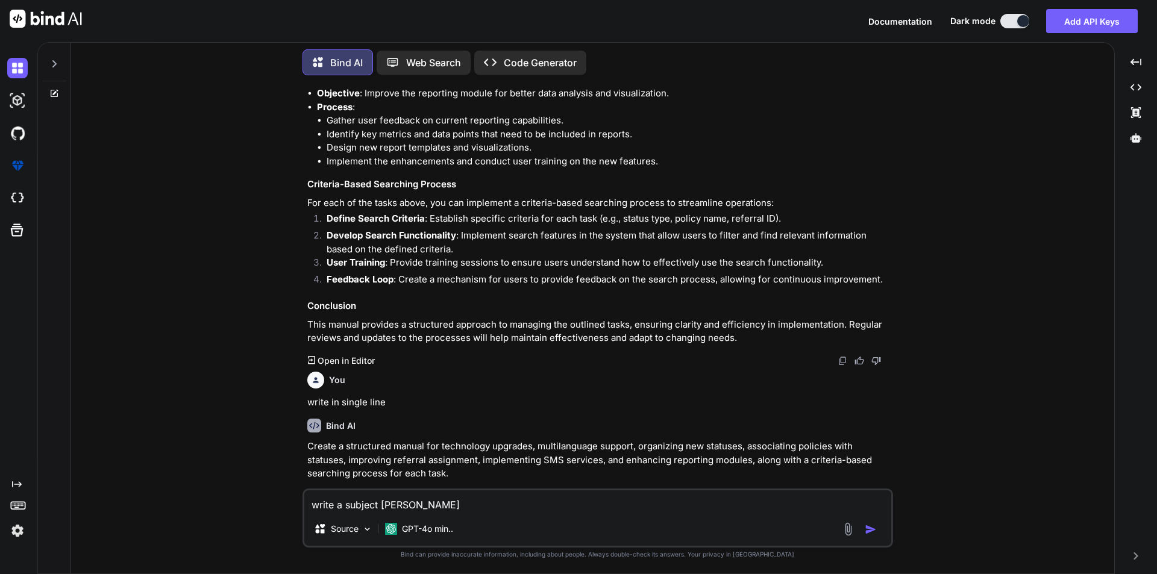
type textarea "write a subject line"
type textarea "x"
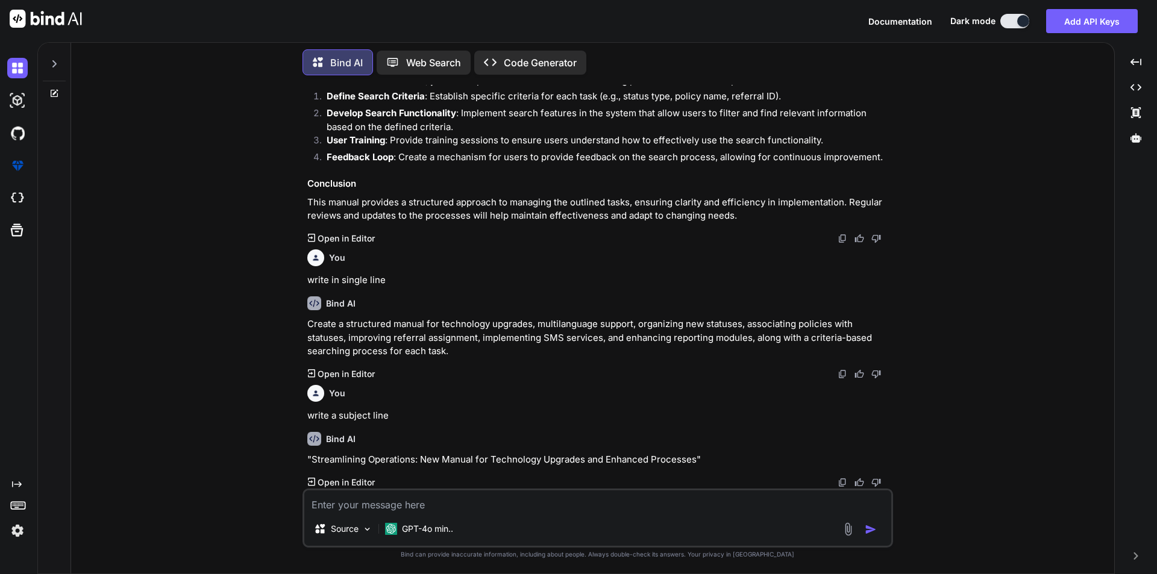
scroll to position [982, 0]
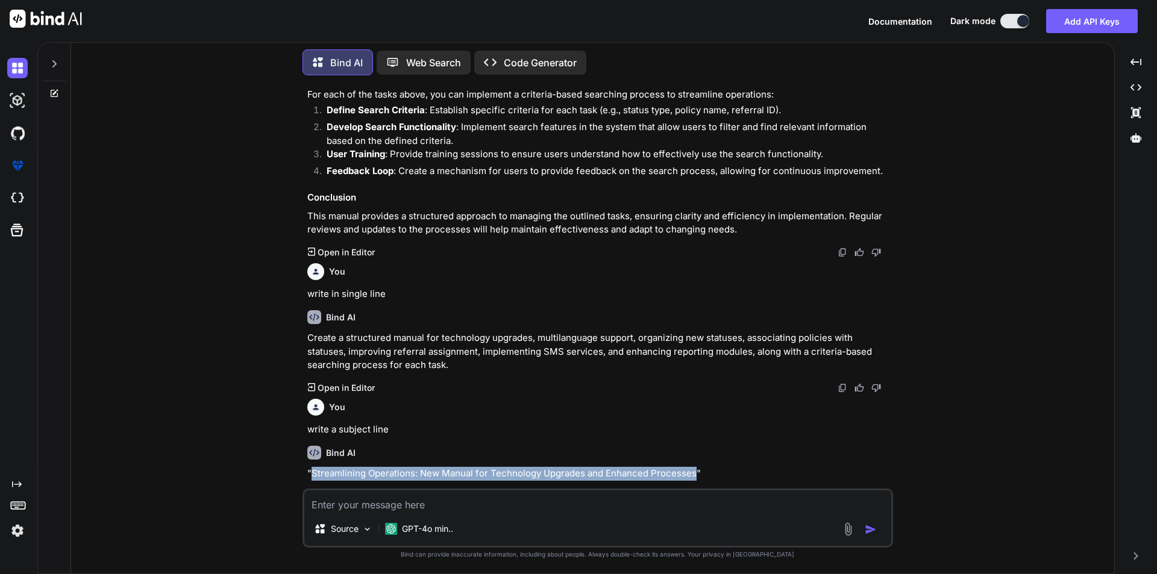
drag, startPoint x: 313, startPoint y: 457, endPoint x: 692, endPoint y: 463, distance: 379.7
click at [692, 467] on p ""Streamlining Operations: New Manual for Technology Upgrades and Enhanced Proce…" at bounding box center [598, 474] width 583 height 14
copy p "Streamlining Operations: New Manual for Technology Upgrades and Enhanced Proces…"
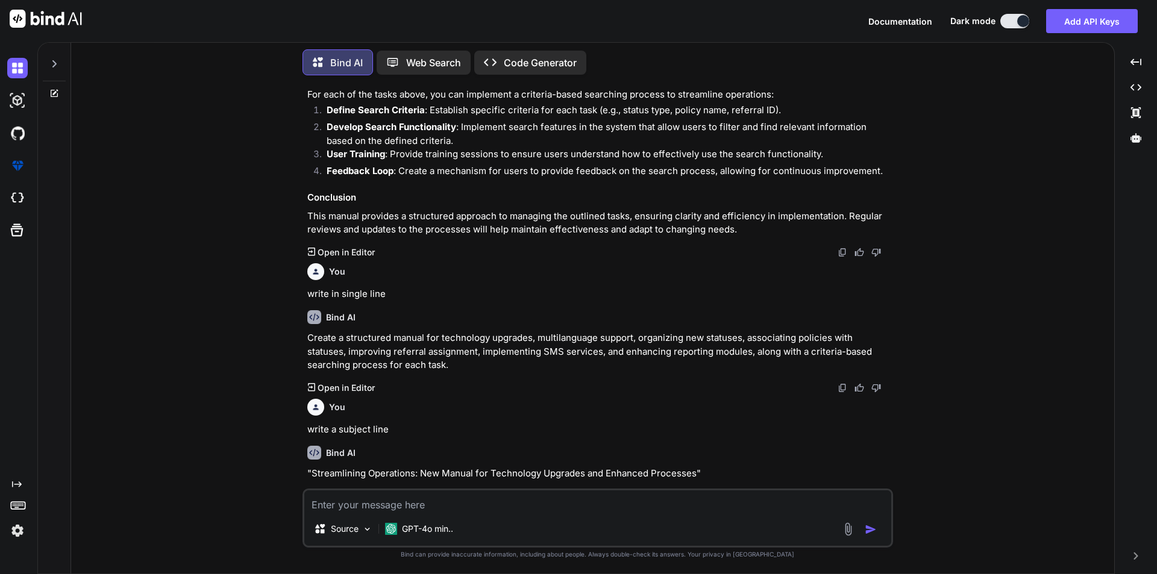
click at [362, 504] on textarea at bounding box center [597, 502] width 587 height 22
paste textarea "Enhancements in the ecommerce module Modifiactions in the mobile application(fo…"
type textarea "x"
type textarea "Enhancements in the ecommerce module Modifiactions in the mobile application(fo…"
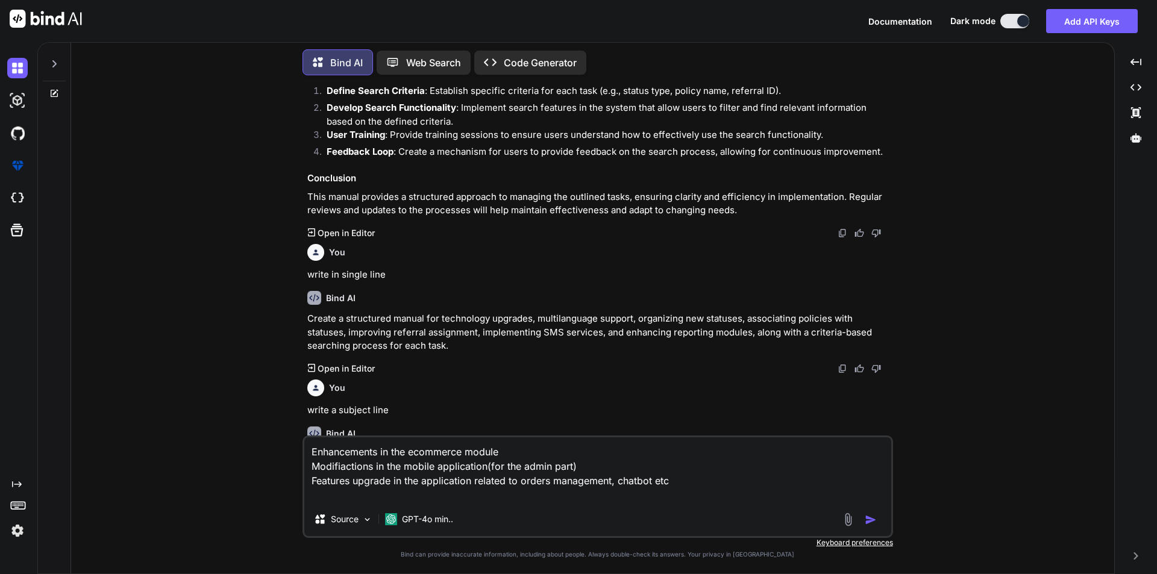
type textarea "x"
type textarea "Enhancements in the ecommerce module Modifiactions in the mobile application(fo…"
type textarea "x"
type textarea "Enhancements in the ecommerce module Modifiactions in the mobile application(fo…"
type textarea "x"
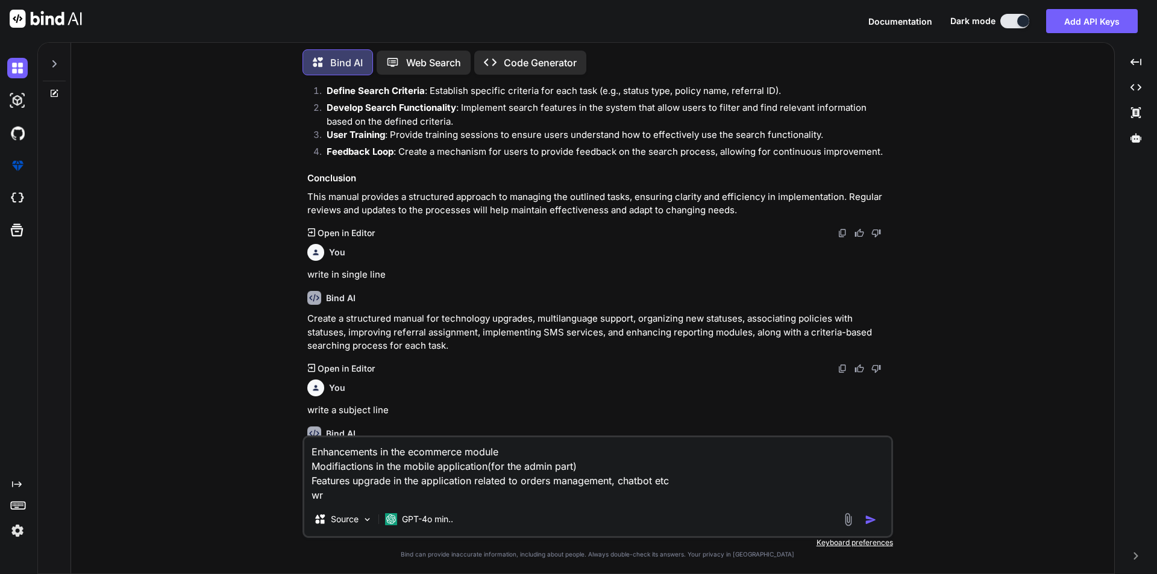
type textarea "Enhancements in the ecommerce module Modifiactions in the mobile application(fo…"
type textarea "x"
type textarea "Enhancements in the ecommerce module Modifiactions in the mobile application(fo…"
type textarea "x"
type textarea "Enhancements in the ecommerce module Modifiactions in the mobile application(fo…"
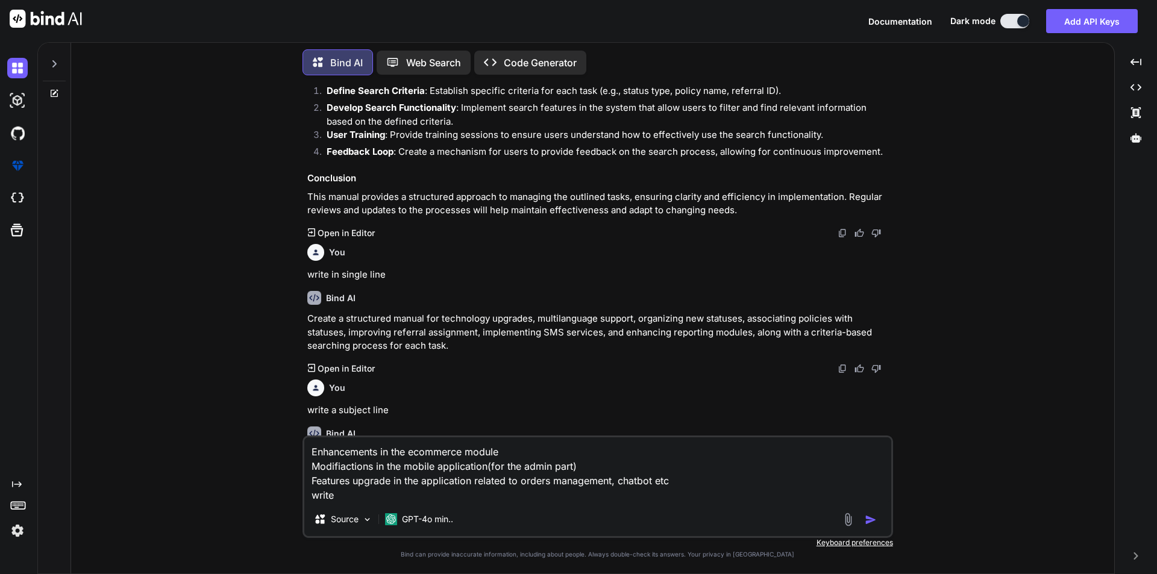
type textarea "x"
type textarea "Enhancements in the ecommerce module Modifiactions in the mobile application(fo…"
type textarea "x"
type textarea "Enhancements in the ecommerce module Modifiactions in the mobile application(fo…"
type textarea "x"
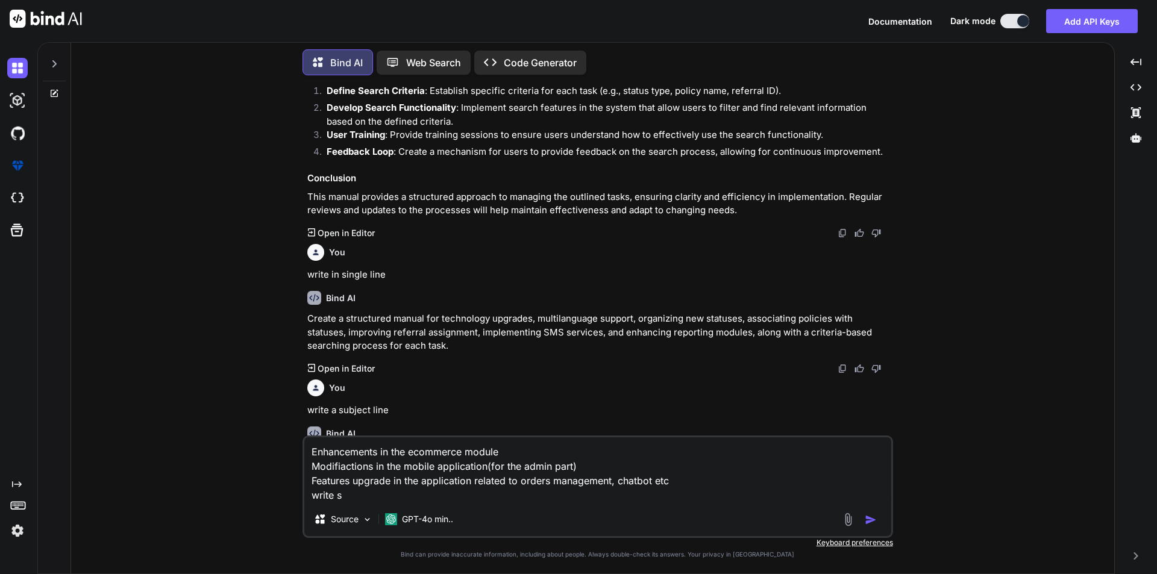
type textarea "Enhancements in the ecommerce module Modifiactions in the mobile application(fo…"
type textarea "x"
type textarea "Enhancements in the ecommerce module Modifiactions in the mobile application(fo…"
type textarea "x"
type textarea "Enhancements in the ecommerce module Modifiactions in the mobile application(fo…"
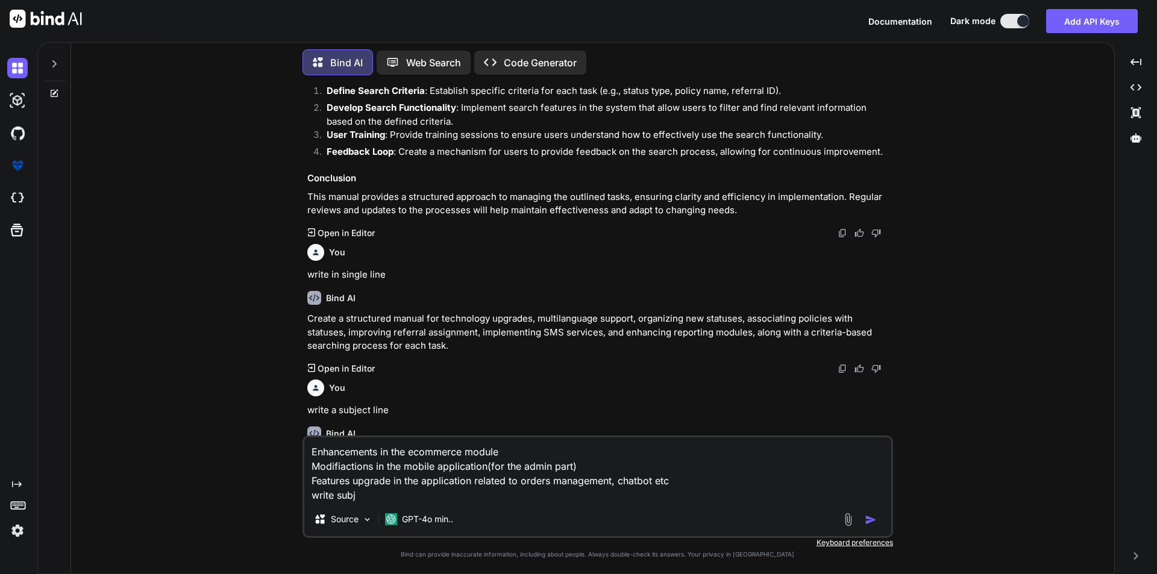
type textarea "x"
type textarea "Enhancements in the ecommerce module Modifiactions in the mobile application(fo…"
type textarea "x"
type textarea "Enhancements in the ecommerce module Modifiactions in the mobile application(fo…"
type textarea "x"
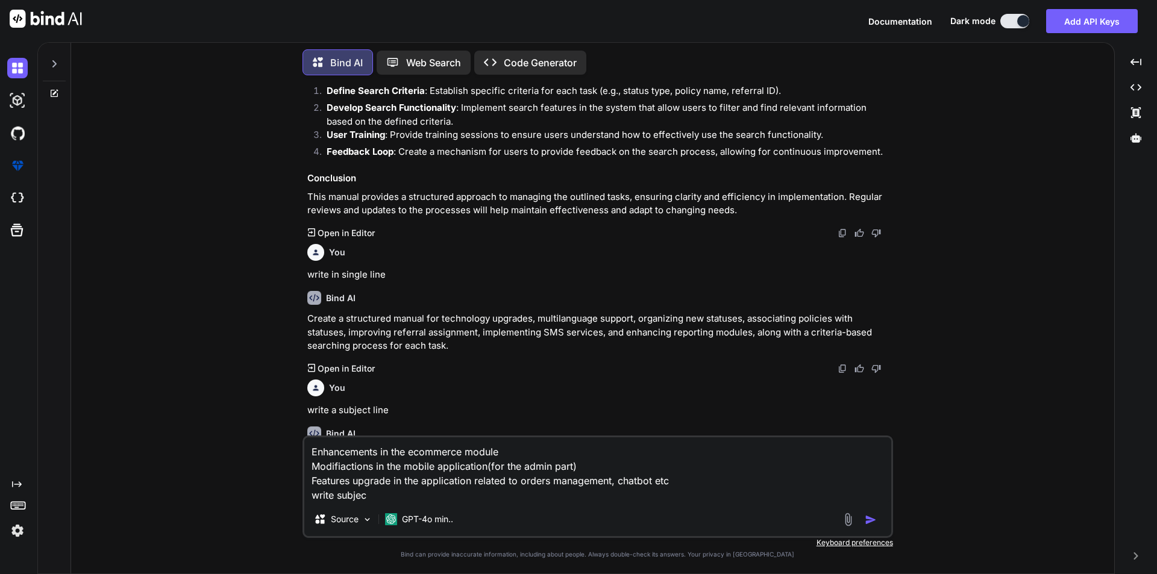
type textarea "Enhancements in the ecommerce module Modifiactions in the mobile application(fo…"
type textarea "x"
type textarea "Enhancements in the ecommerce module Modifiactions in the mobile application(fo…"
type textarea "x"
type textarea "Enhancements in the ecommerce module Modifiactions in the mobile application(fo…"
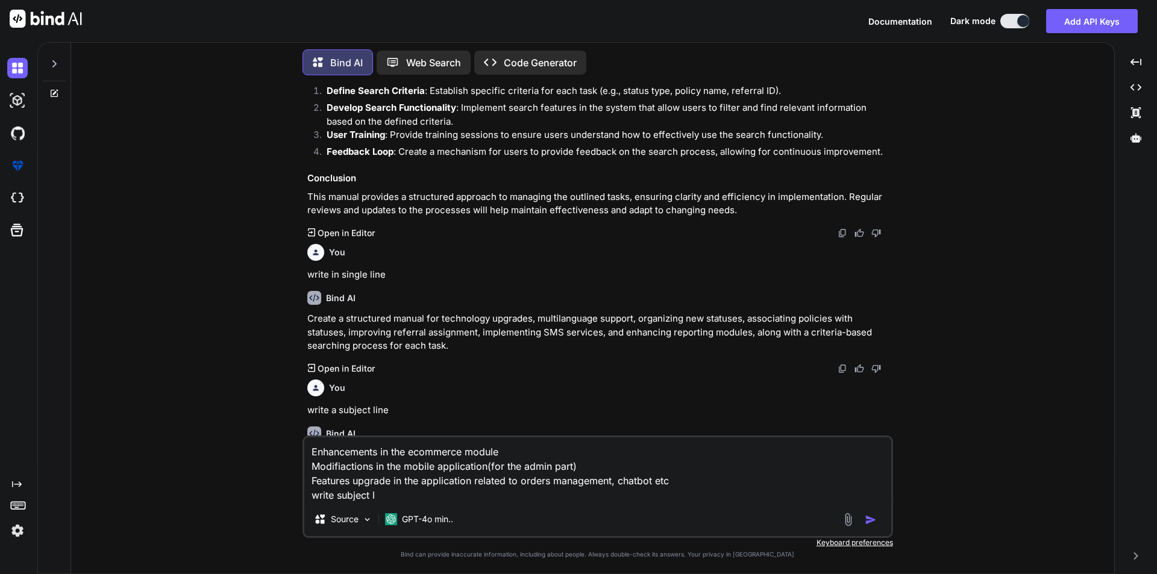
type textarea "x"
type textarea "Enhancements in the ecommerce module Modifiactions in the mobile application(fo…"
type textarea "x"
type textarea "Enhancements in the ecommerce module Modifiactions in the mobile application(fo…"
type textarea "x"
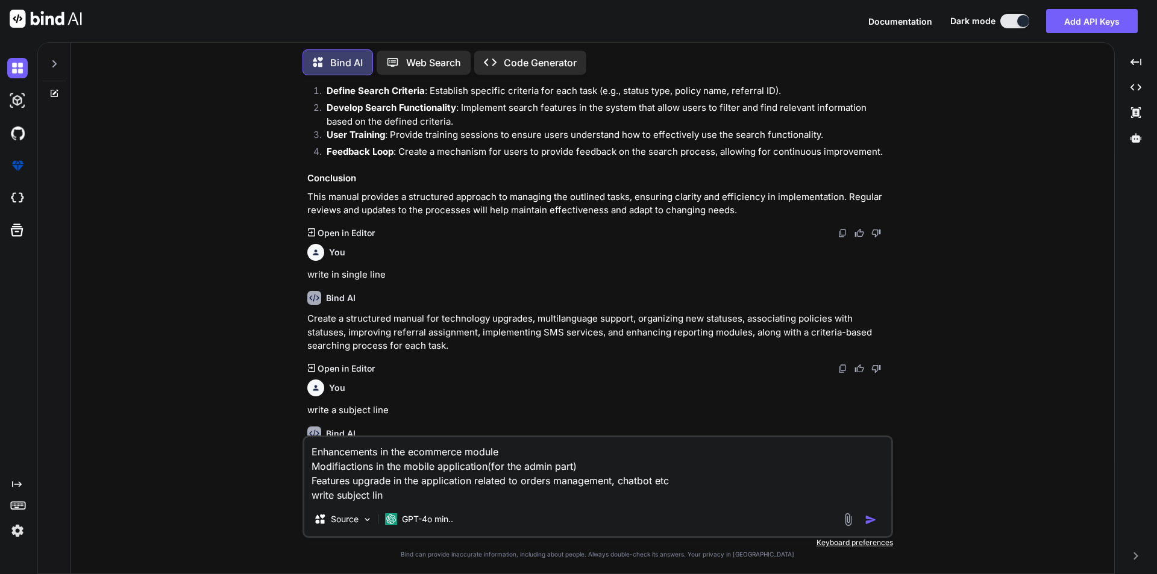
type textarea "Enhancements in the ecommerce module Modifiactions in the mobile application(fo…"
type textarea "x"
type textarea "Enhancements in the ecommerce module Modifiactions in the mobile application(fo…"
type textarea "x"
type textarea "Enhancements in the ecommerce module Modifiactions in the mobile application(fo…"
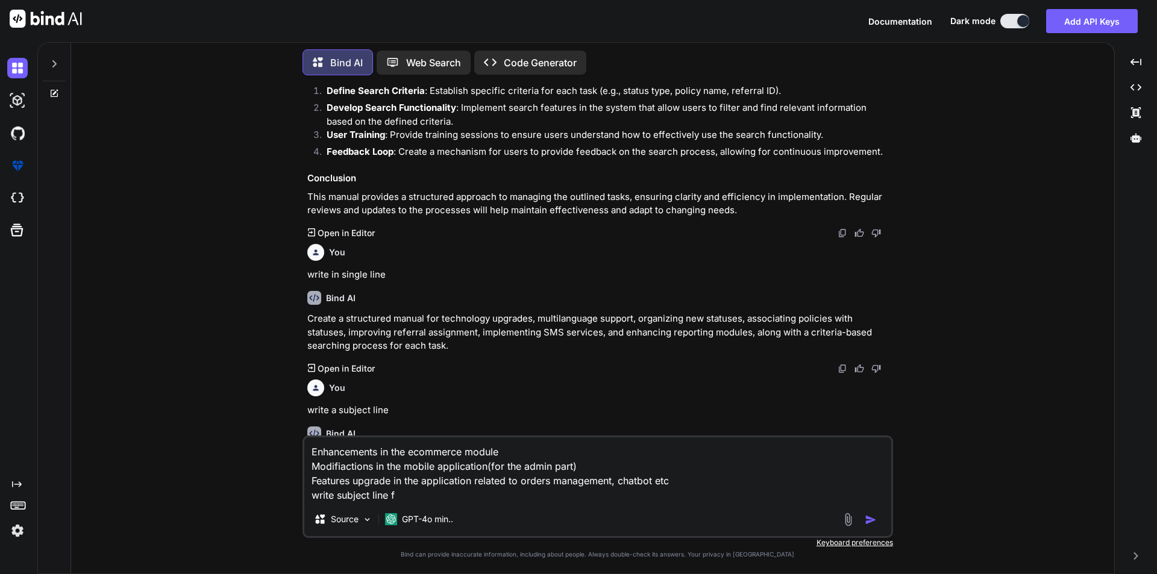
type textarea "x"
type textarea "Enhancements in the ecommerce module Modifiactions in the mobile application(fo…"
type textarea "x"
type textarea "Enhancements in the ecommerce module Modifiactions in the mobile application(fo…"
type textarea "x"
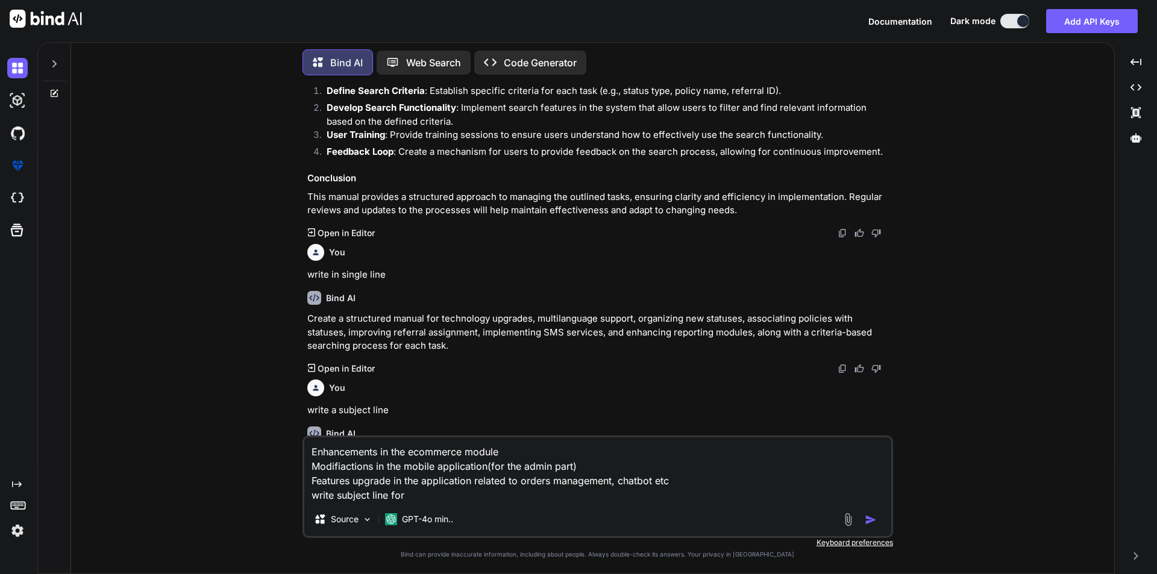
type textarea "Enhancements in the ecommerce module Modifiactions in the mobile application(fo…"
click at [873, 518] on img "button" at bounding box center [871, 520] width 12 height 12
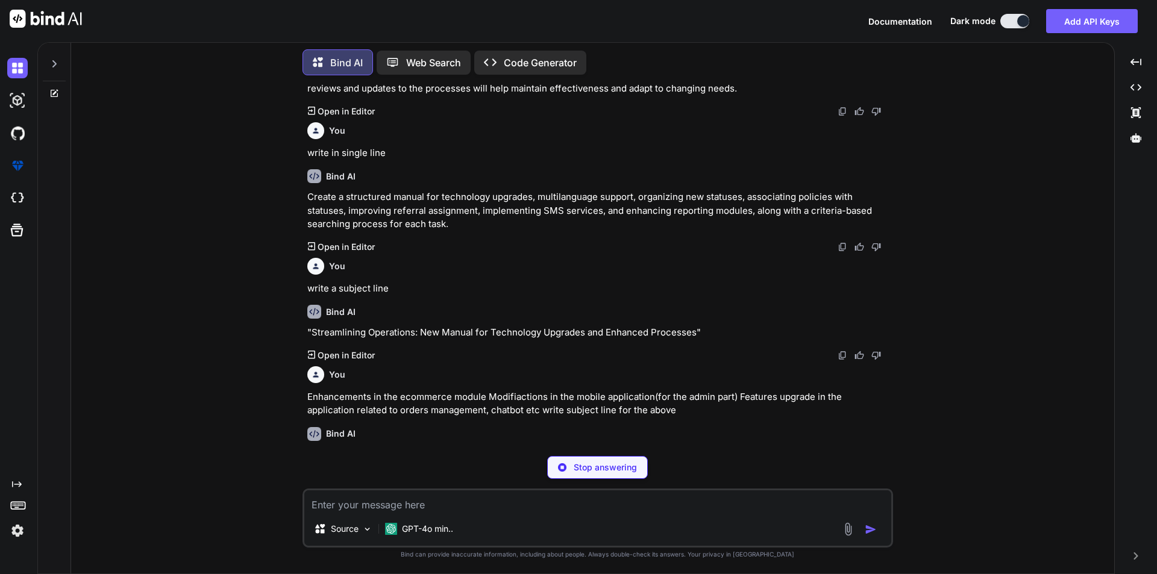
scroll to position [1105, 0]
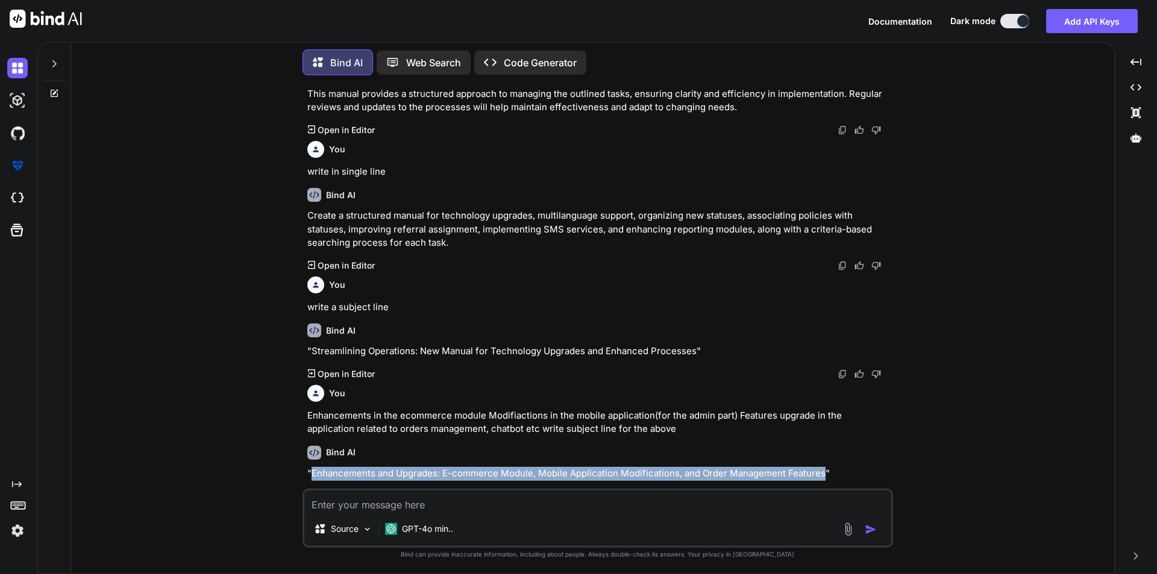
drag, startPoint x: 313, startPoint y: 459, endPoint x: 823, endPoint y: 460, distance: 509.8
click at [823, 467] on p ""Enhancements and Upgrades: E-commerce Module, Mobile Application Modifications…" at bounding box center [598, 474] width 583 height 14
copy p "Enhancements and Upgrades: E-commerce Module, Mobile Application Modifications,…"
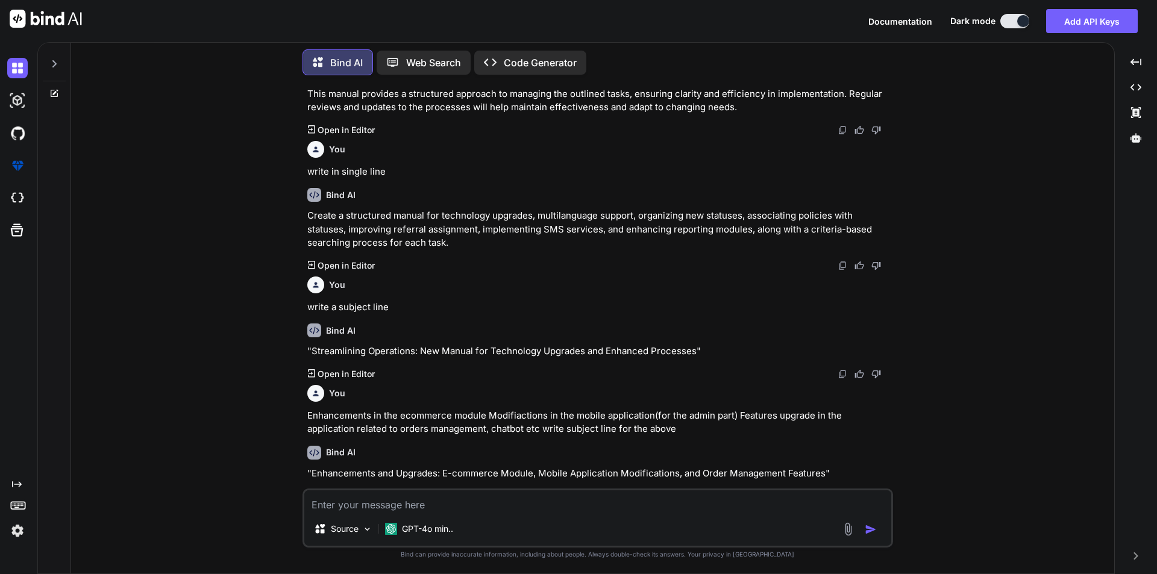
click at [398, 511] on textarea at bounding box center [597, 502] width 587 height 22
paste textarea "AI functionalities will be the future considerations"
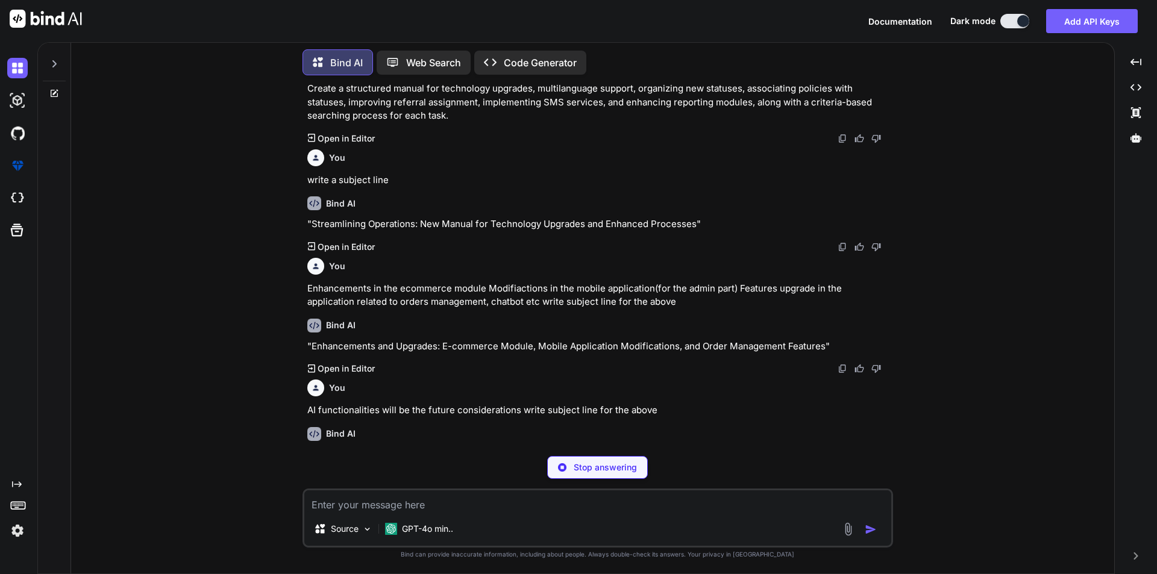
scroll to position [1213, 0]
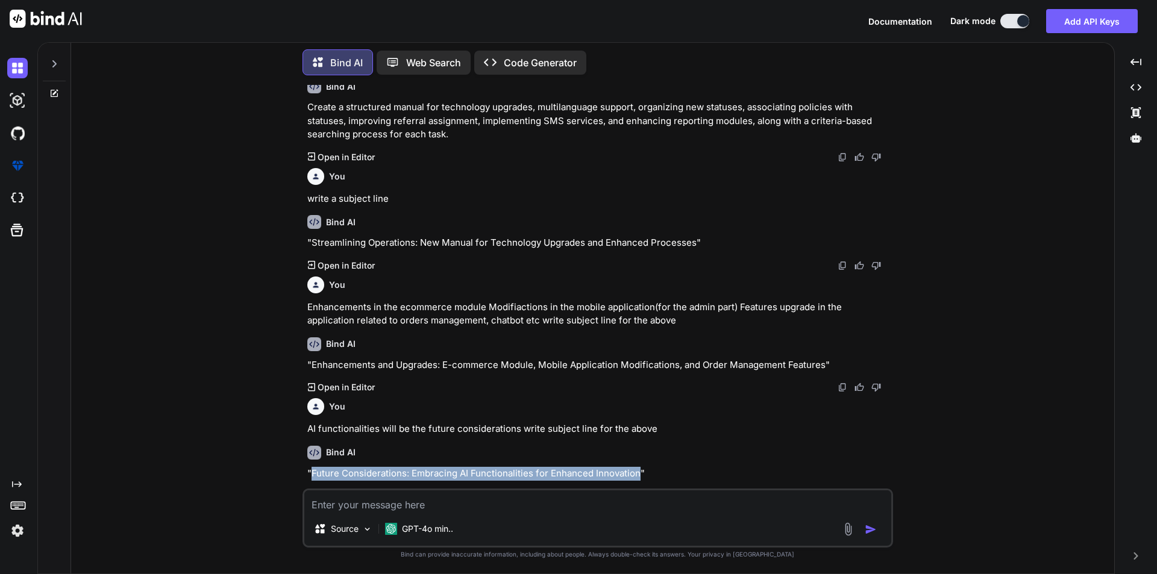
drag, startPoint x: 313, startPoint y: 457, endPoint x: 638, endPoint y: 459, distance: 324.8
click at [638, 467] on p ""Future Considerations: Embracing AI Functionalities for Enhanced Innovation"" at bounding box center [598, 474] width 583 height 14
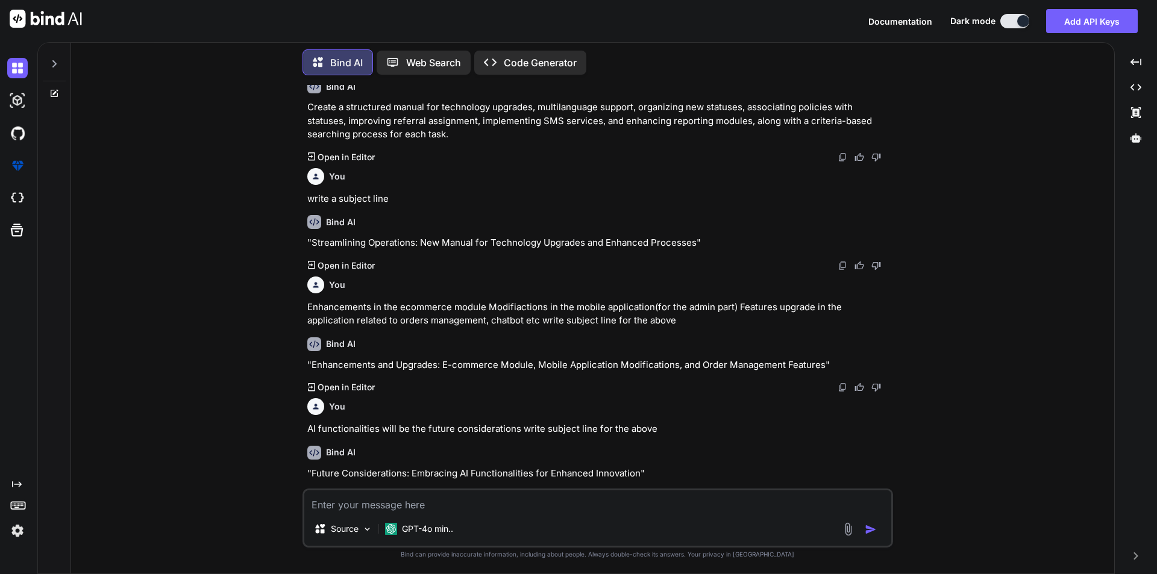
drag, startPoint x: 574, startPoint y: 480, endPoint x: 533, endPoint y: 481, distance: 40.4
click at [572, 490] on div "Created with Pixso. Open in Editor" at bounding box center [598, 496] width 583 height 12
drag, startPoint x: 460, startPoint y: 459, endPoint x: 638, endPoint y: 460, distance: 177.2
click at [638, 467] on p ""Future Considerations: Embracing AI Functionalities for Enhanced Innovation"" at bounding box center [598, 474] width 583 height 14
copy p "AI Functionalities for Enhanced Innovation"
